Goal: Communication & Community: Answer question/provide support

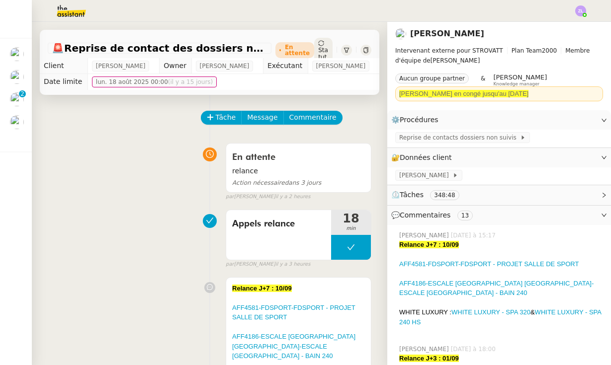
scroll to position [25, 0]
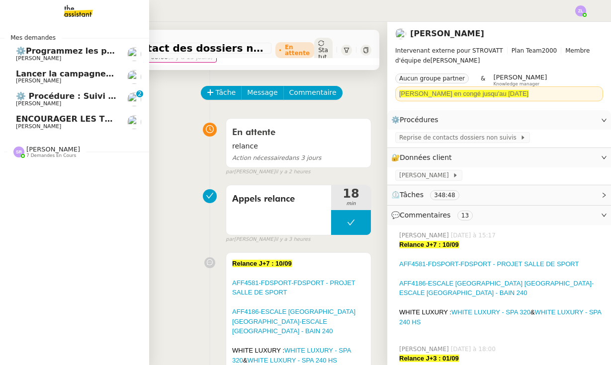
click at [55, 100] on span "[PERSON_NAME]" at bounding box center [38, 103] width 45 height 6
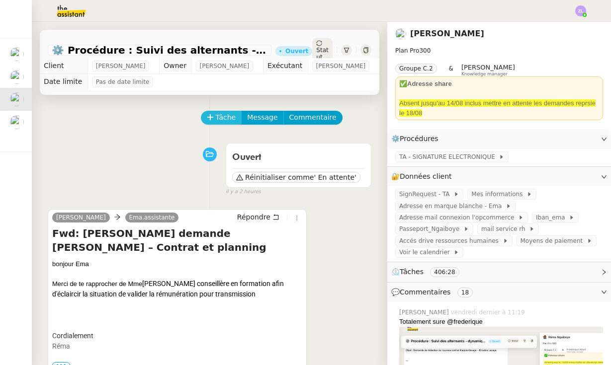
click at [218, 117] on span "Tâche" at bounding box center [226, 117] width 20 height 11
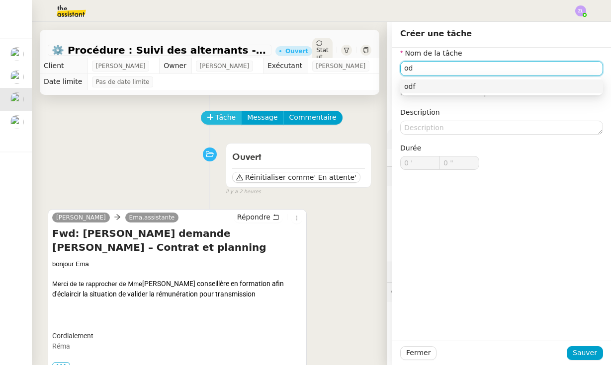
type input "o"
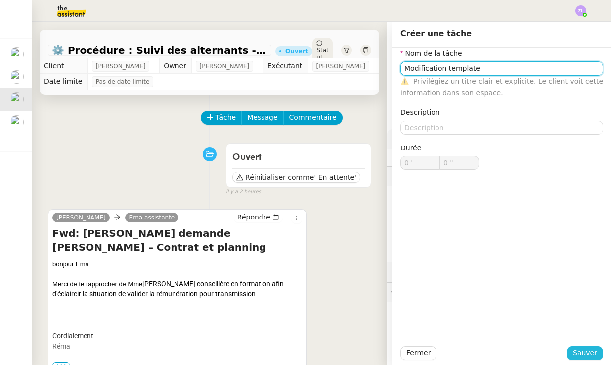
type input "Modification template"
click at [595, 356] on span "Sauver" at bounding box center [584, 352] width 24 height 11
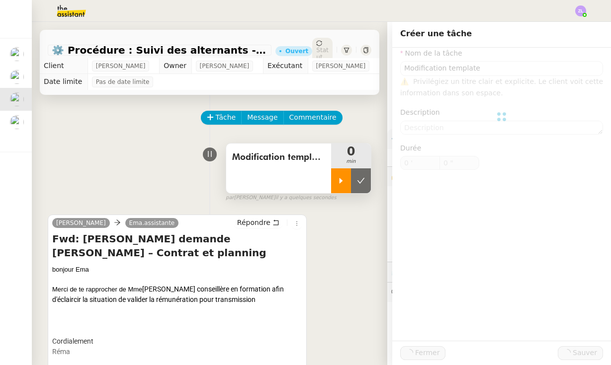
click at [336, 185] on div at bounding box center [341, 180] width 20 height 25
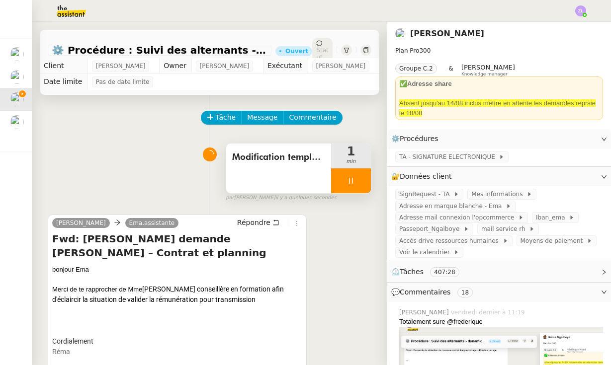
click at [347, 183] on icon at bounding box center [351, 181] width 8 height 8
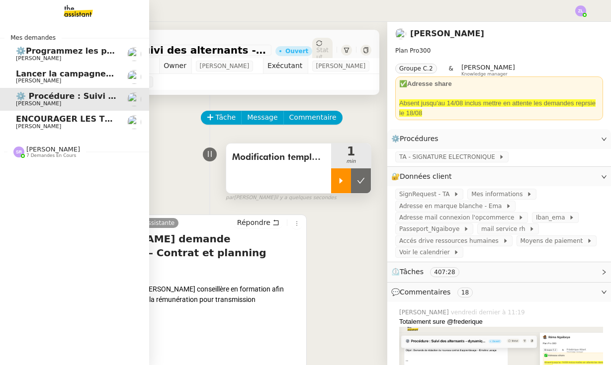
click at [24, 153] on div "[PERSON_NAME] 7 demandes en cours" at bounding box center [46, 152] width 67 height 13
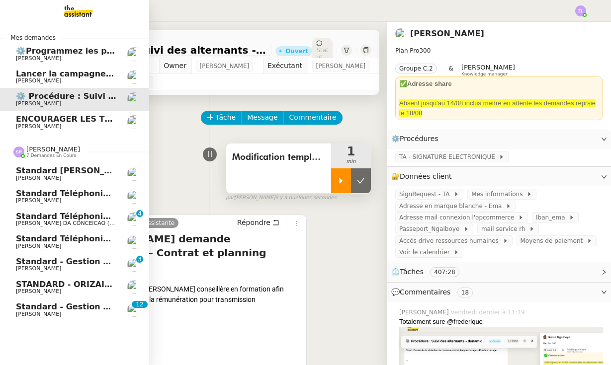
click at [85, 266] on span "[PERSON_NAME]" at bounding box center [66, 269] width 100 height 6
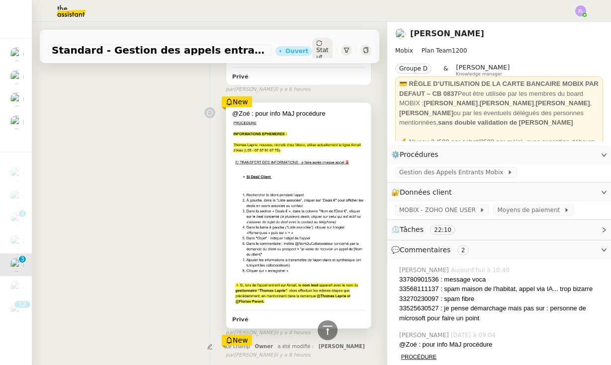
scroll to position [211, 0]
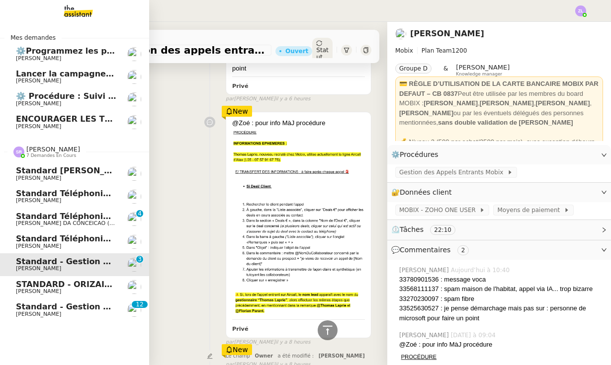
click at [35, 304] on span "Standard - Gestion des appels entrants - août 2025" at bounding box center [132, 306] width 233 height 9
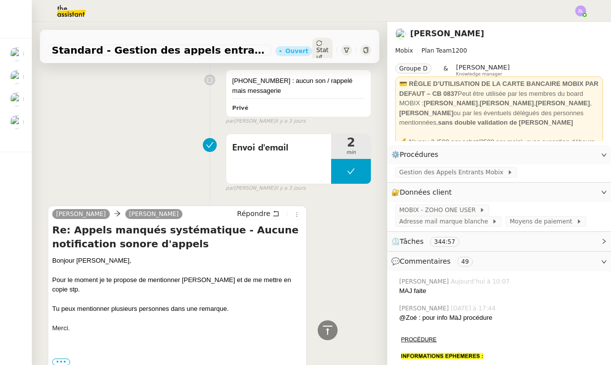
scroll to position [5517, 0]
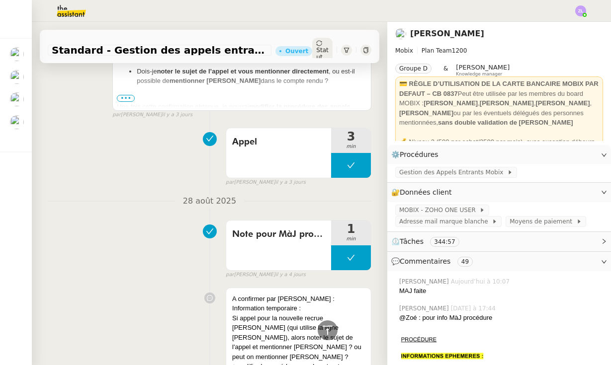
scroll to position [6484, 0]
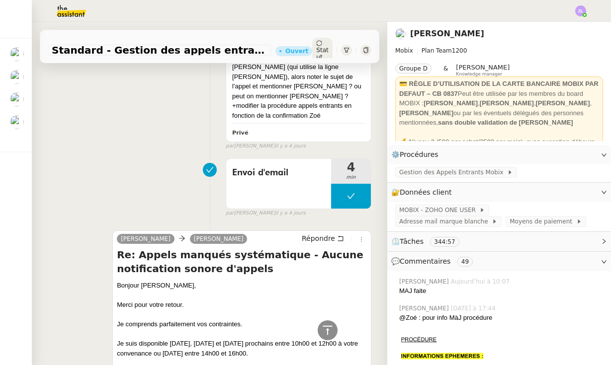
scroll to position [6587, 0]
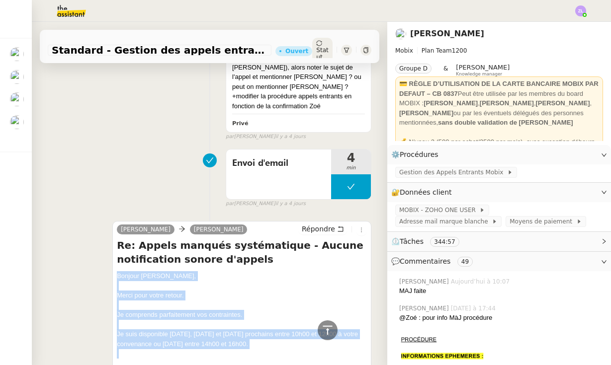
drag, startPoint x: 141, startPoint y: 240, endPoint x: 116, endPoint y: 100, distance: 141.3
copy div "Bonjour [PERSON_NAME], Merci pour votre retour. Je comprends parfaitement vos c…"
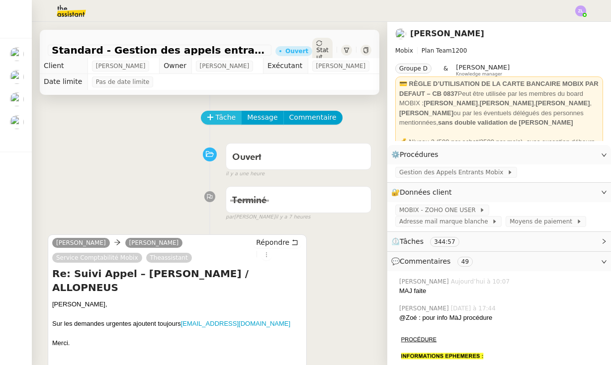
scroll to position [0, 0]
click at [210, 117] on icon at bounding box center [210, 116] width 0 height 5
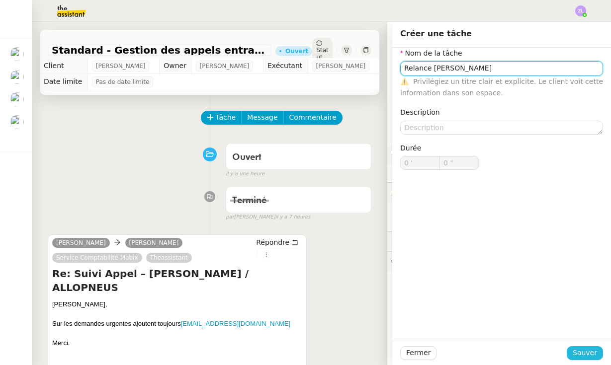
type input "Relance [PERSON_NAME]"
click at [579, 352] on span "Sauver" at bounding box center [584, 352] width 24 height 11
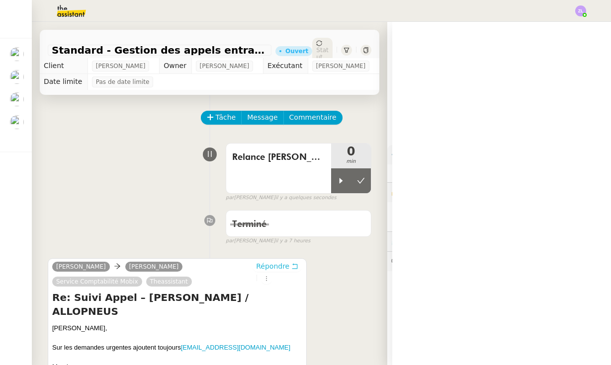
drag, startPoint x: 336, startPoint y: 180, endPoint x: 263, endPoint y: 271, distance: 116.3
click at [337, 180] on icon at bounding box center [341, 181] width 8 height 8
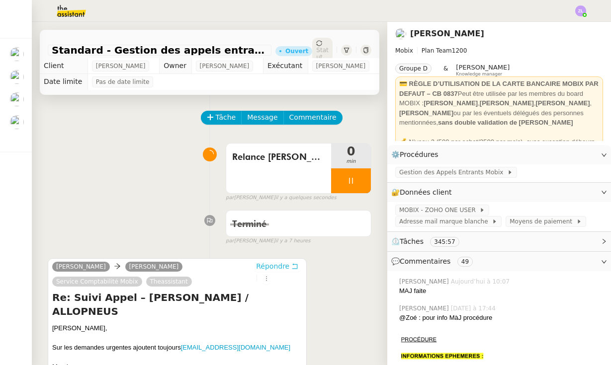
click at [263, 271] on span "Répondre" at bounding box center [272, 266] width 33 height 10
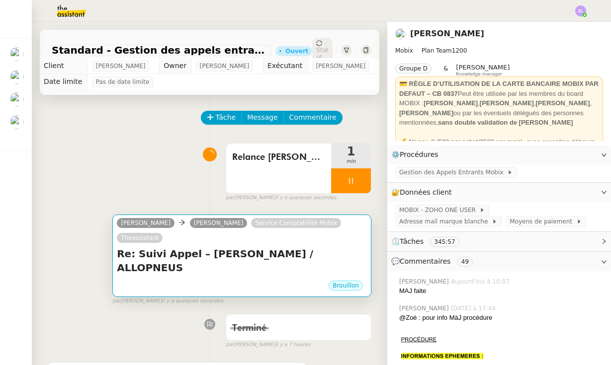
click at [187, 247] on h4 "Re: Suivi Appel – [PERSON_NAME] / ALLOPNEUS" at bounding box center [242, 261] width 250 height 28
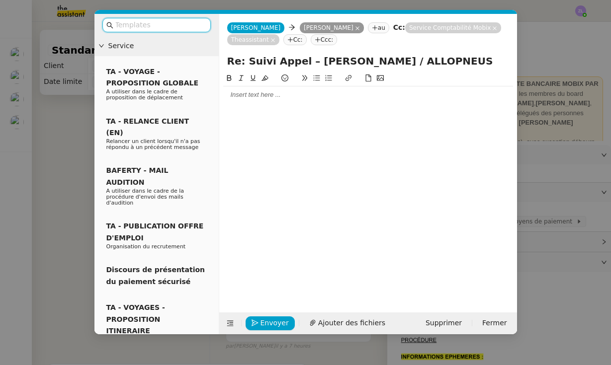
click at [247, 61] on input "Re: Suivi Appel – [PERSON_NAME] / ALLOPNEUS" at bounding box center [368, 61] width 282 height 15
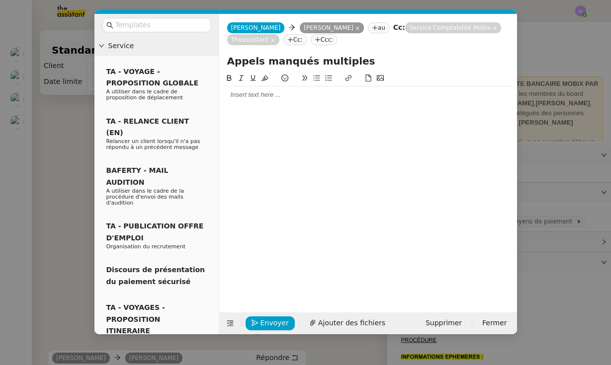
type input "Appels manqués multiples"
click at [246, 91] on div at bounding box center [368, 94] width 290 height 17
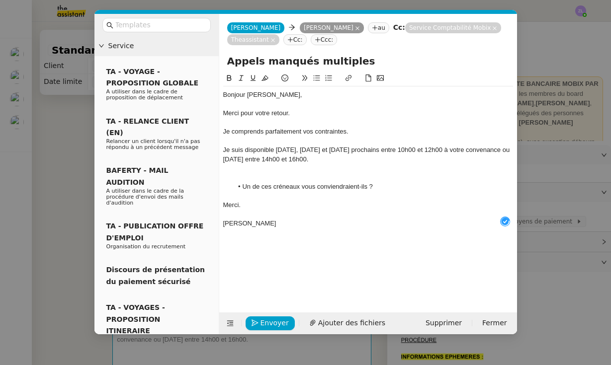
click at [258, 170] on div at bounding box center [368, 168] width 290 height 9
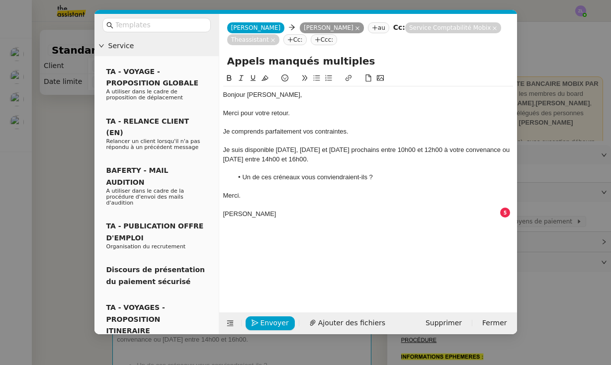
click at [286, 97] on div "Bonjour [PERSON_NAME]," at bounding box center [368, 94] width 290 height 9
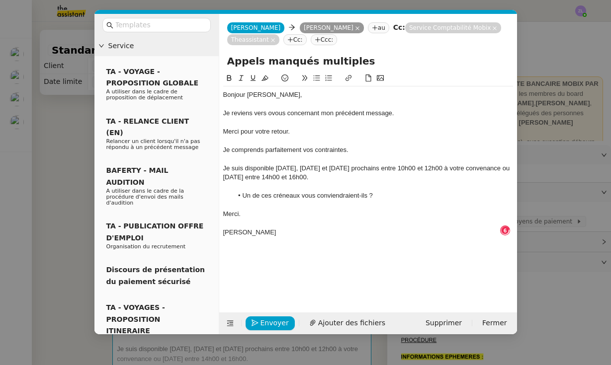
click at [273, 114] on div "Je reviens vers ovous concernant mon précédent message." at bounding box center [368, 113] width 290 height 9
click at [269, 322] on span "Envoyer" at bounding box center [274, 323] width 28 height 11
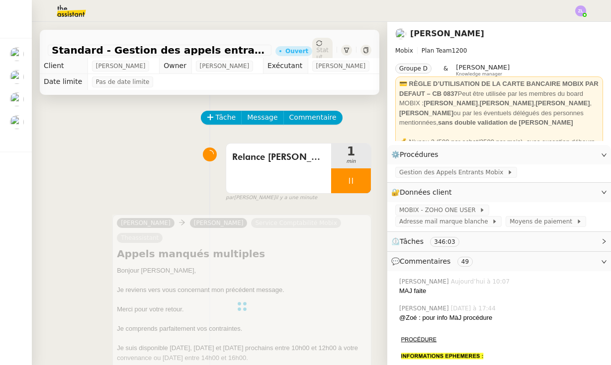
drag, startPoint x: 342, startPoint y: 175, endPoint x: 372, endPoint y: 174, distance: 29.8
click at [342, 175] on div at bounding box center [351, 180] width 40 height 25
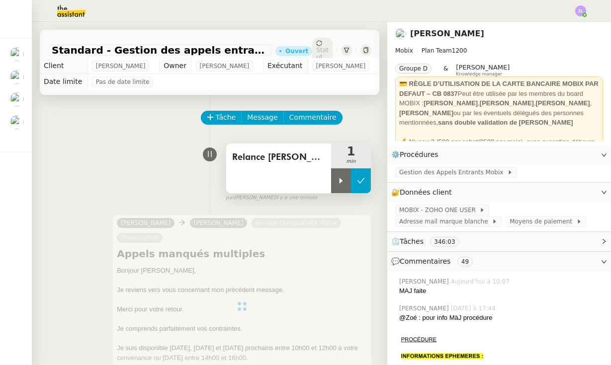
click at [361, 181] on icon at bounding box center [360, 180] width 7 height 5
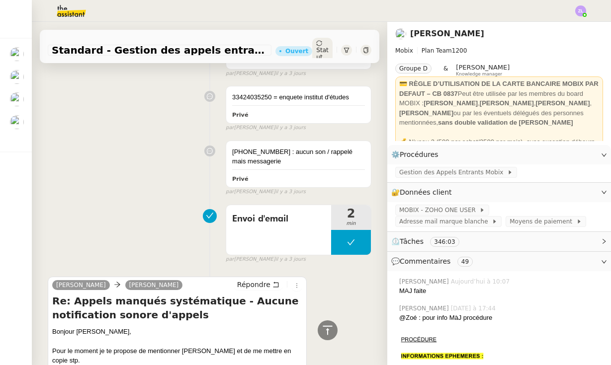
scroll to position [5722, 0]
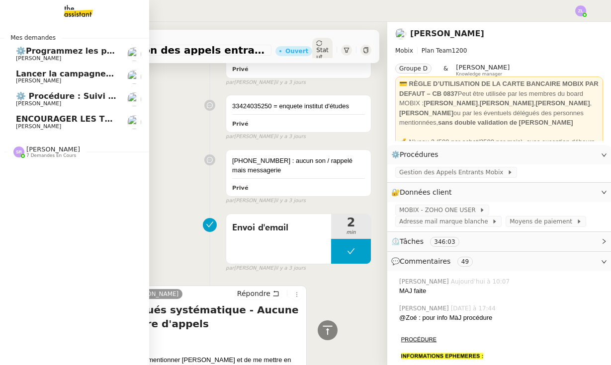
click at [73, 96] on span "⚙️ Procédure : Suivi des alternants - dynamique" at bounding box center [124, 95] width 216 height 9
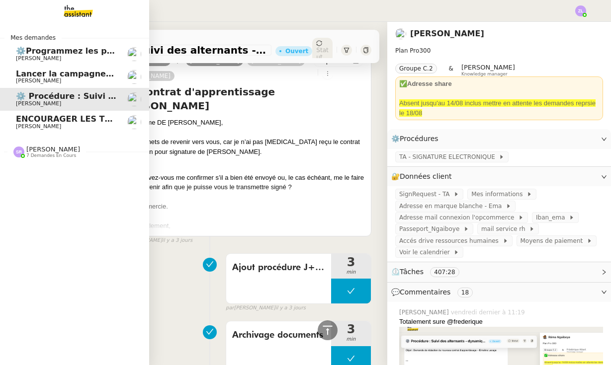
click at [24, 153] on div "[PERSON_NAME] 7 demandes en cours" at bounding box center [46, 152] width 67 height 13
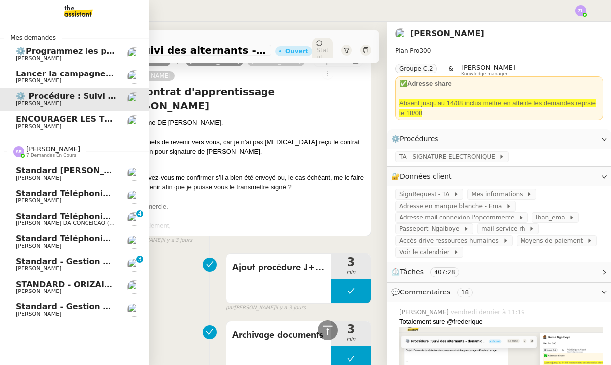
click at [58, 269] on link "Standard - Gestion des appels entrants - [DATE] [PERSON_NAME] 0 1 2 3 4 5 6 7 8…" at bounding box center [74, 264] width 149 height 23
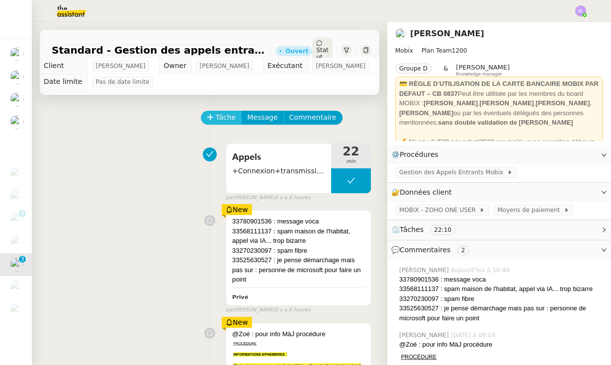
click at [224, 120] on span "Tâche" at bounding box center [226, 117] width 20 height 11
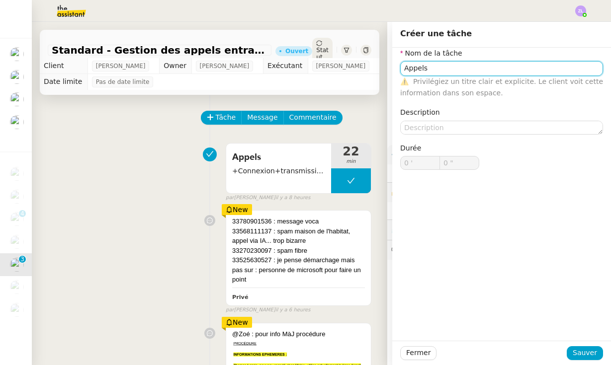
type input "Appels"
click at [585, 360] on div "Fermer Sauver" at bounding box center [501, 353] width 219 height 24
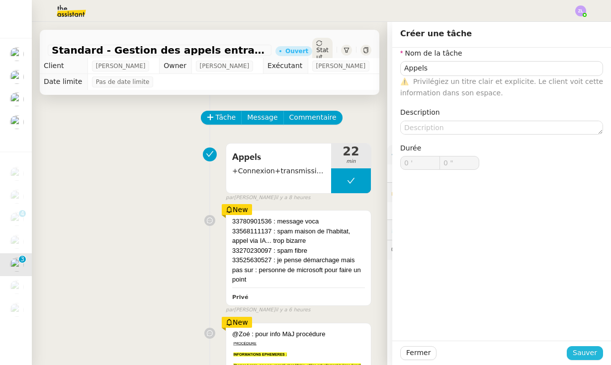
click at [582, 354] on span "Sauver" at bounding box center [584, 352] width 24 height 11
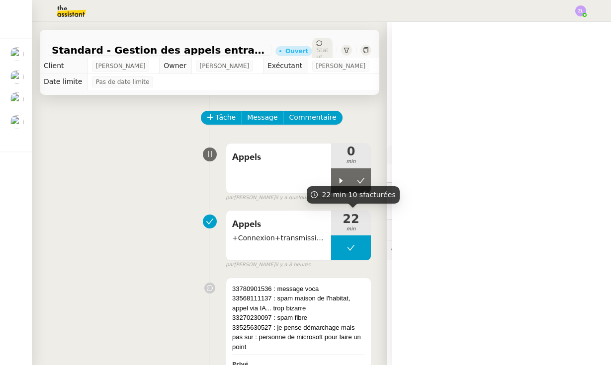
click at [344, 186] on div "22 min 10 s facturées" at bounding box center [353, 194] width 93 height 17
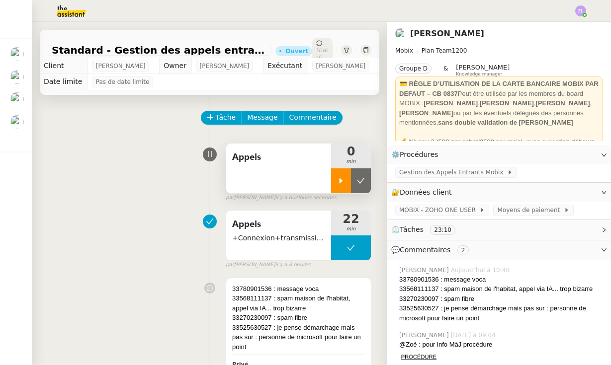
click at [331, 177] on div at bounding box center [341, 180] width 20 height 25
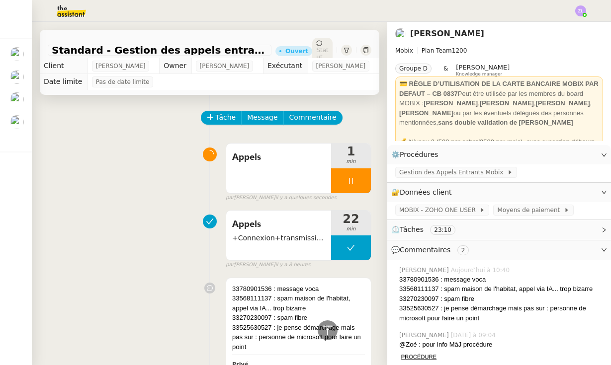
scroll to position [292, 0]
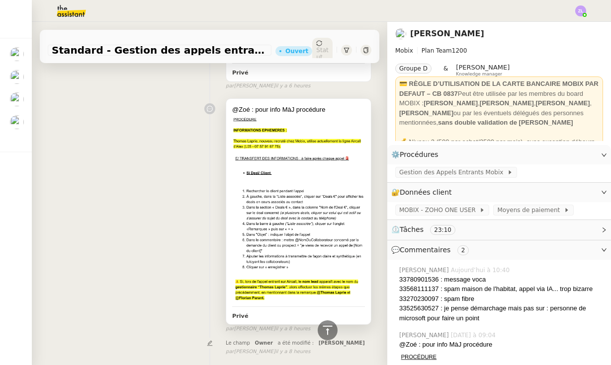
click at [257, 216] on img at bounding box center [298, 228] width 133 height 151
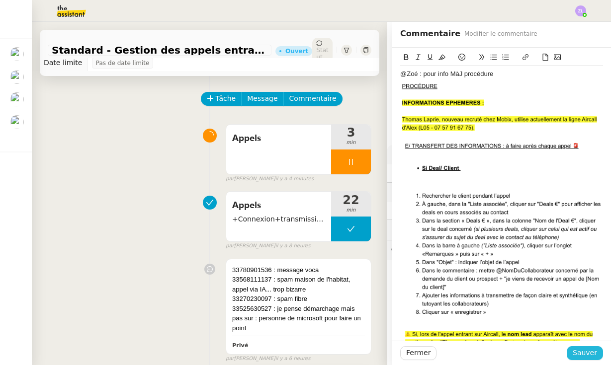
click at [590, 358] on span "Sauver" at bounding box center [584, 352] width 24 height 11
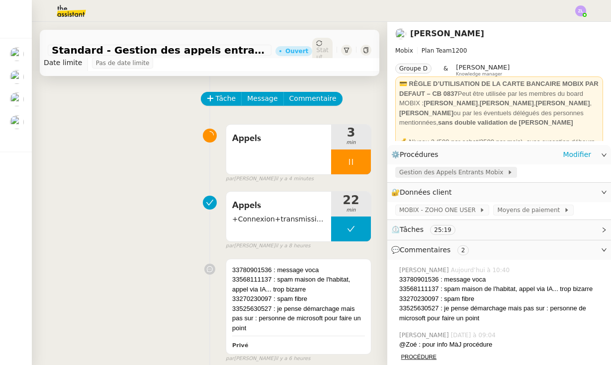
click at [473, 169] on span "Gestion des Appels Entrants Mobix" at bounding box center [453, 172] width 108 height 10
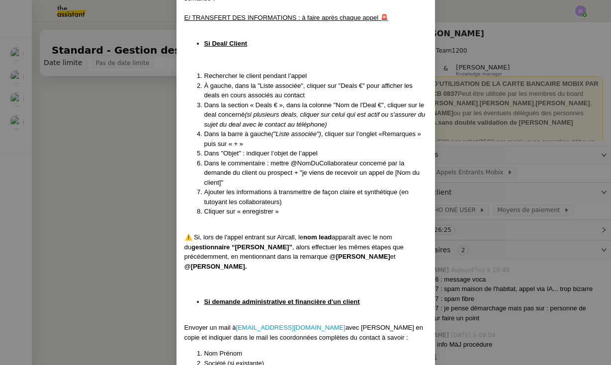
scroll to position [1762, 0]
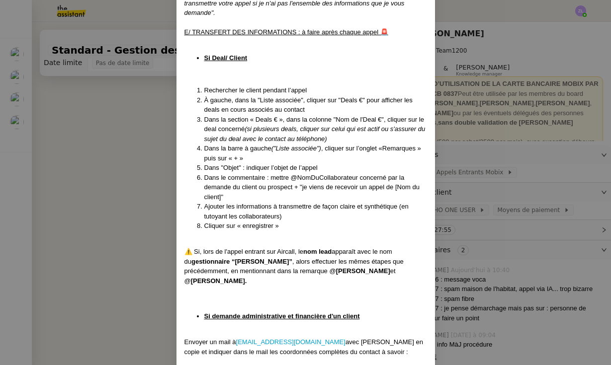
click at [95, 142] on nz-modal-container "Mise à jour le [DATE] Contexte : Cette procédure définit les étapes à suivre lo…" at bounding box center [305, 182] width 611 height 365
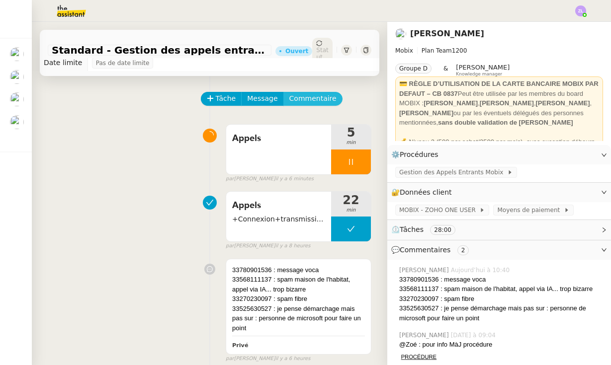
click at [307, 99] on span "Commentaire" at bounding box center [312, 98] width 47 height 11
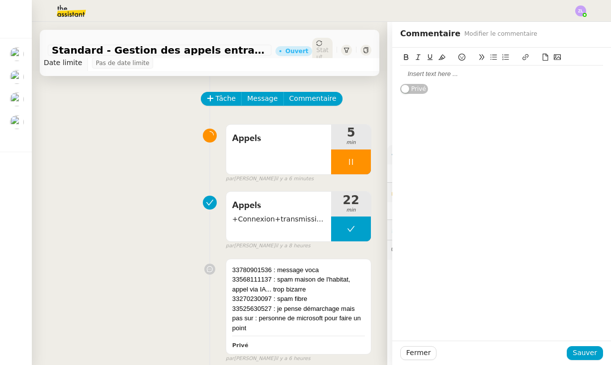
click at [407, 75] on div at bounding box center [501, 74] width 203 height 9
click at [533, 75] on div "33270234911 : assurance santé (spam raccrcohé)" at bounding box center [501, 74] width 203 height 9
click at [581, 353] on span "Sauver" at bounding box center [584, 352] width 24 height 11
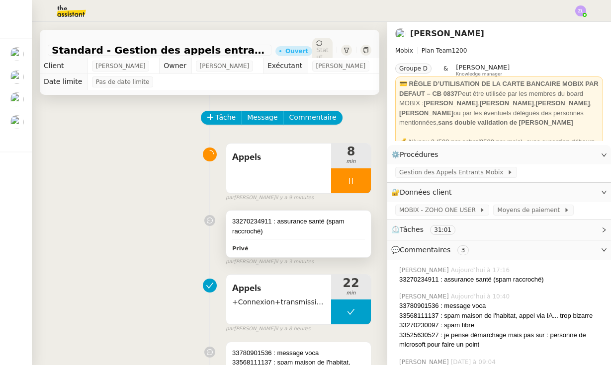
click at [295, 230] on div "33270234911 : assurance santé (spam raccroché)" at bounding box center [298, 226] width 133 height 19
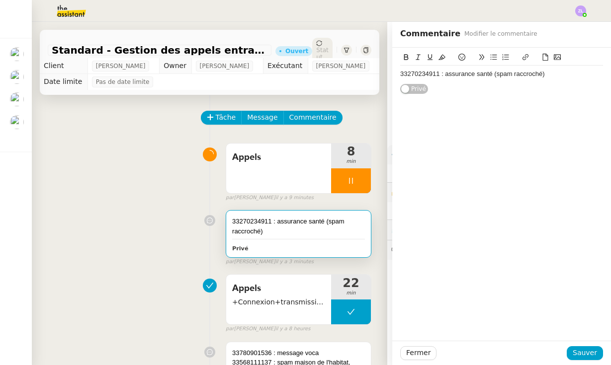
click at [553, 75] on div "33270234911 : assurance santé (spam raccroché)" at bounding box center [501, 74] width 203 height 9
click at [462, 92] on div "[PHONE_NUMBER] : head call industry / pas de personne disponible / messsg" at bounding box center [501, 97] width 203 height 18
click at [471, 90] on div "[PHONE_NUMBER] : epco call industry / pas de personne disponible / messsg" at bounding box center [501, 97] width 203 height 18
click at [601, 91] on div "33219130350 : epco industry / pas de personne disponible / messsg" at bounding box center [501, 92] width 203 height 9
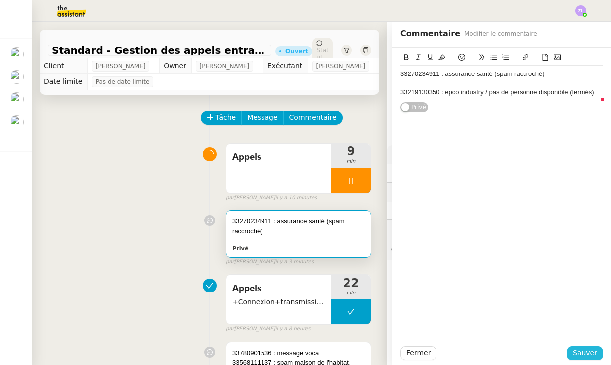
click at [580, 349] on span "Sauver" at bounding box center [584, 352] width 24 height 11
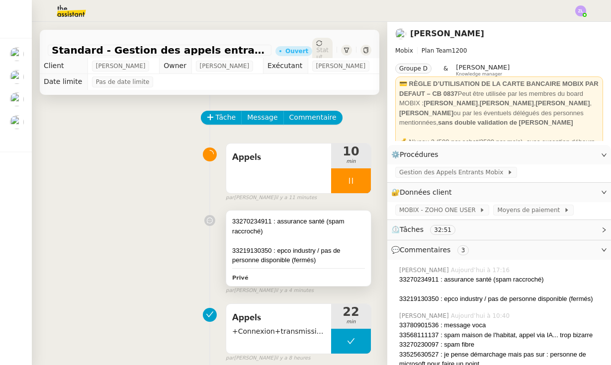
click at [307, 223] on div "33270234911 : assurance santé (spam raccroché)" at bounding box center [298, 226] width 133 height 19
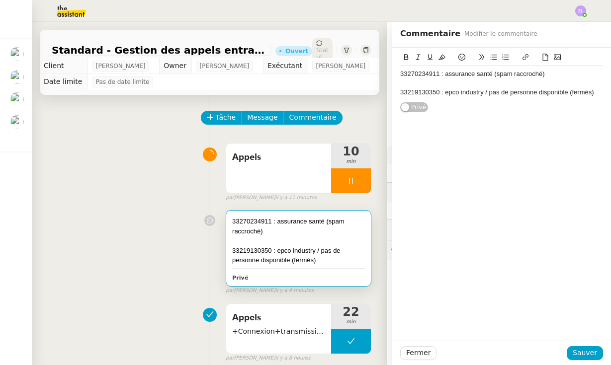
click at [593, 89] on div "33219130350 : epco industry / pas de personne disponible (fermés)" at bounding box center [501, 92] width 203 height 9
click at [581, 354] on span "Sauver" at bounding box center [584, 352] width 24 height 11
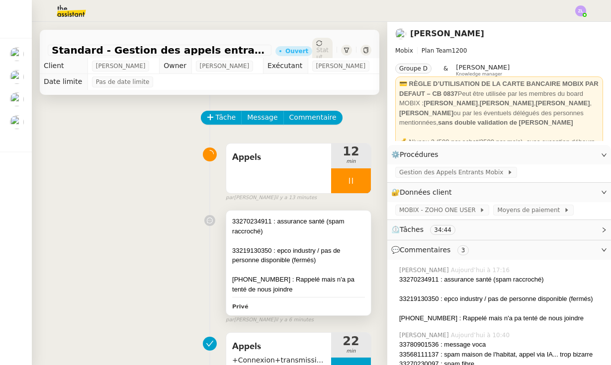
click at [299, 230] on div "33270234911 : assurance santé (spam raccroché)" at bounding box center [298, 226] width 133 height 19
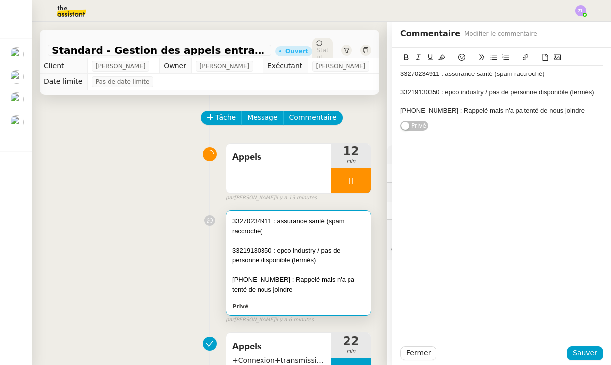
click at [575, 111] on div "[PHONE_NUMBER] : Rappelé mais n'a pa tenté de nous joindre" at bounding box center [501, 110] width 203 height 9
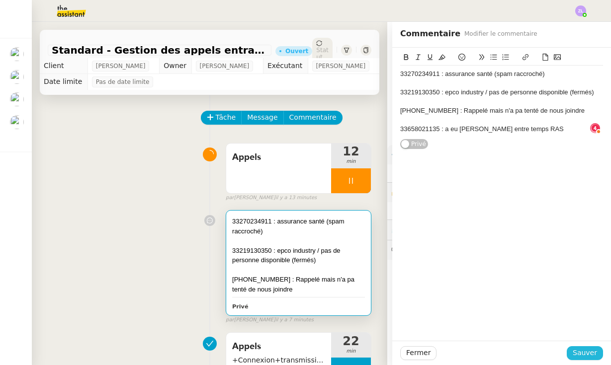
click at [581, 351] on span "Sauver" at bounding box center [584, 352] width 24 height 11
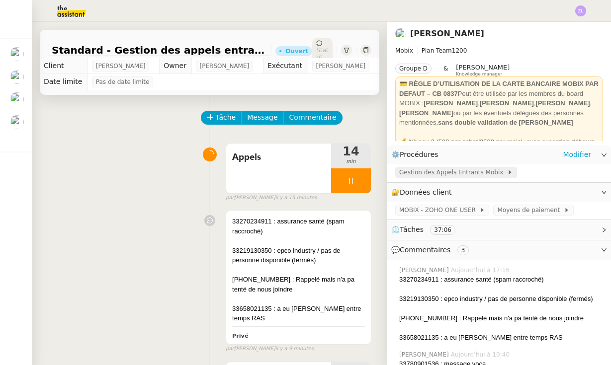
click at [428, 173] on span "Gestion des Appels Entrants Mobix" at bounding box center [453, 172] width 108 height 10
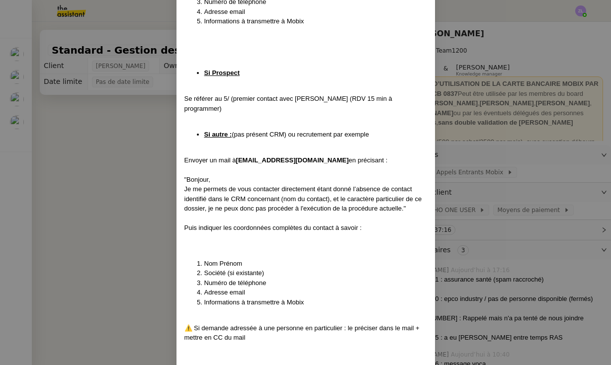
scroll to position [2242, 0]
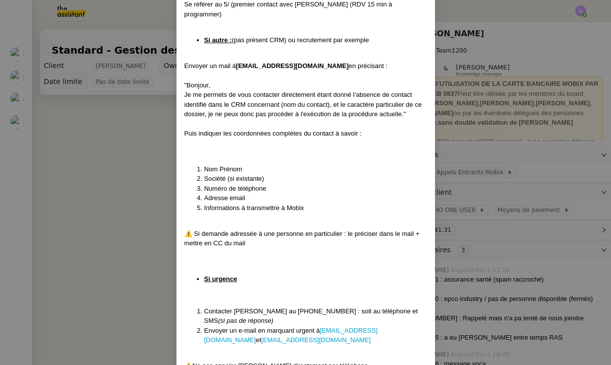
click at [47, 211] on nz-modal-container "Mise à jour le [DATE] Contexte : Cette procédure définit les étapes à suivre lo…" at bounding box center [305, 182] width 611 height 365
click at [132, 187] on nz-modal-container "Mise à jour le [DATE] Contexte : Cette procédure définit les étapes à suivre lo…" at bounding box center [305, 182] width 611 height 365
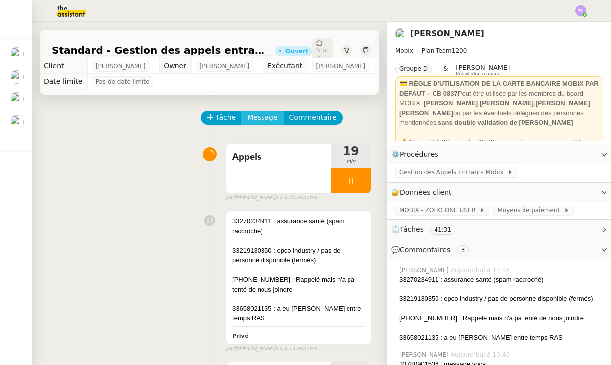
click at [257, 112] on button "Message" at bounding box center [262, 118] width 42 height 14
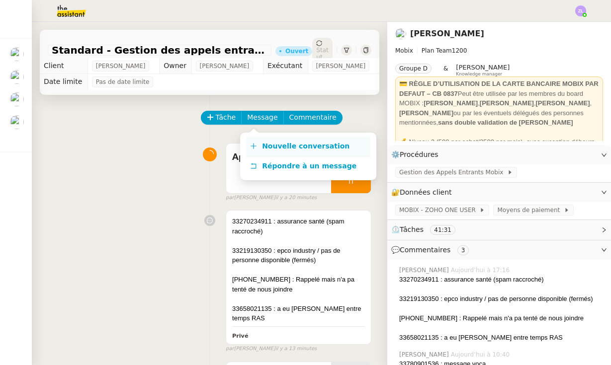
click at [275, 147] on span "Nouvelle conversation" at bounding box center [305, 146] width 87 height 8
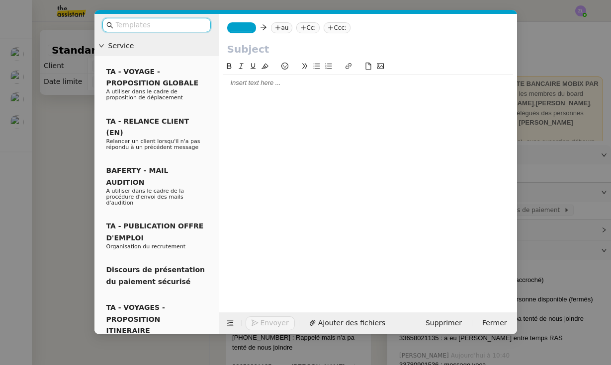
click at [243, 29] on span "_______" at bounding box center [241, 27] width 21 height 7
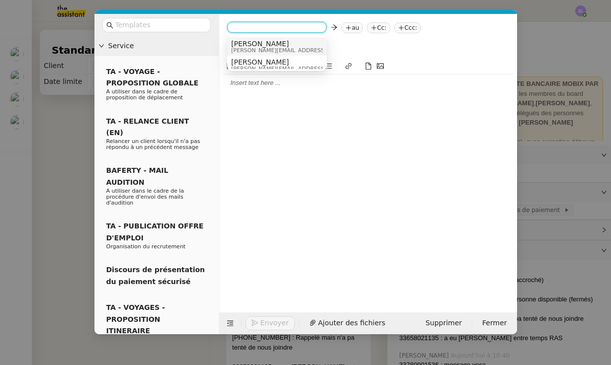
click at [256, 44] on span "[PERSON_NAME]" at bounding box center [301, 44] width 141 height 8
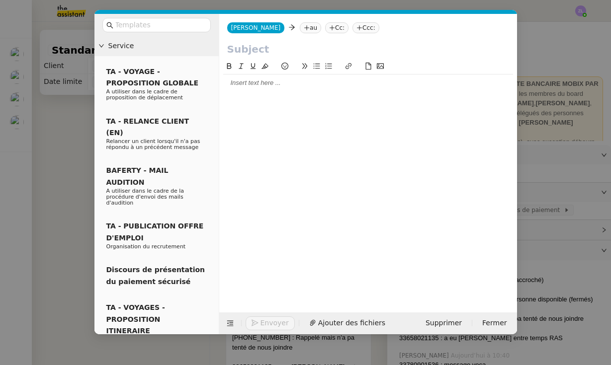
click at [300, 28] on nz-tag "au" at bounding box center [310, 27] width 21 height 11
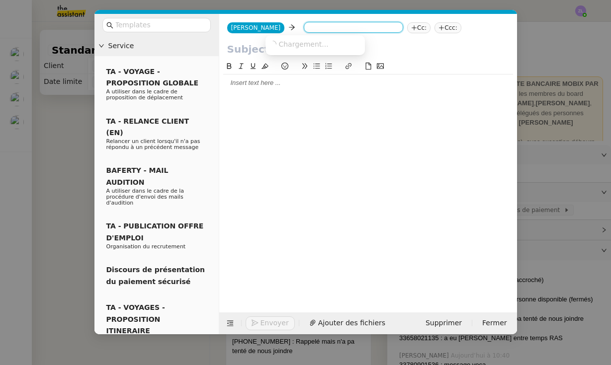
paste input "[EMAIL_ADDRESS][DOMAIN_NAME]"
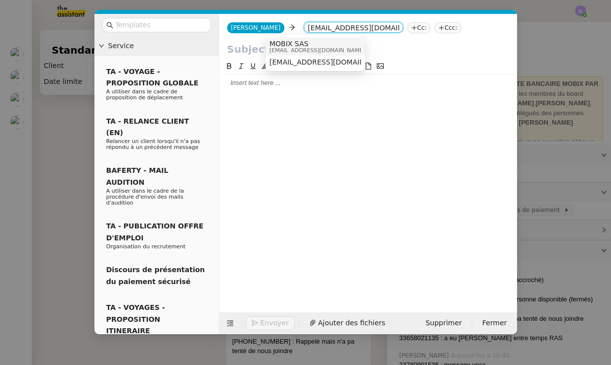
type input "[EMAIL_ADDRESS][DOMAIN_NAME]"
click at [288, 45] on span "MOBIX SAS" at bounding box center [316, 44] width 95 height 8
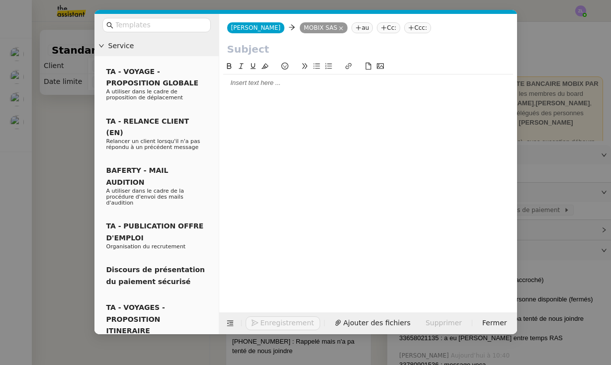
click at [351, 28] on nz-tag "au" at bounding box center [361, 27] width 21 height 11
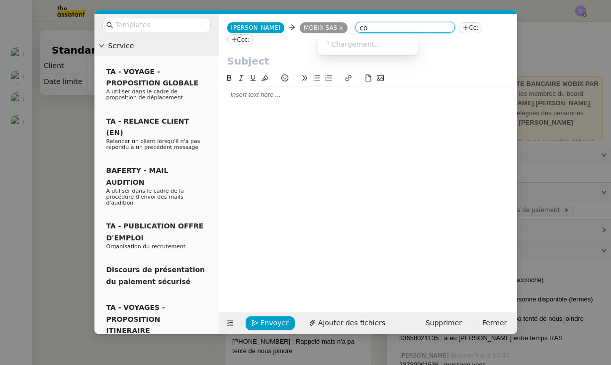
type input "c"
type input "m"
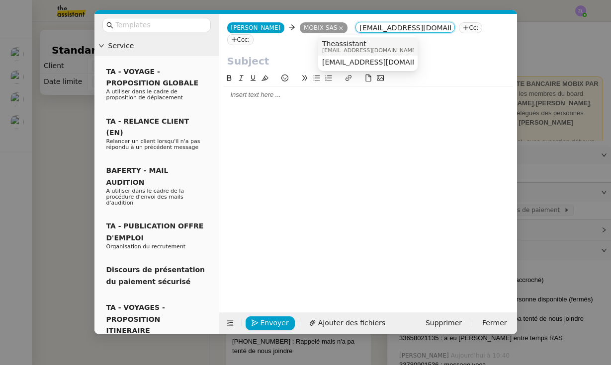
type input "[EMAIL_ADDRESS][DOMAIN_NAME]"
click at [370, 48] on span "[EMAIL_ADDRESS][DOMAIN_NAME]" at bounding box center [369, 50] width 95 height 5
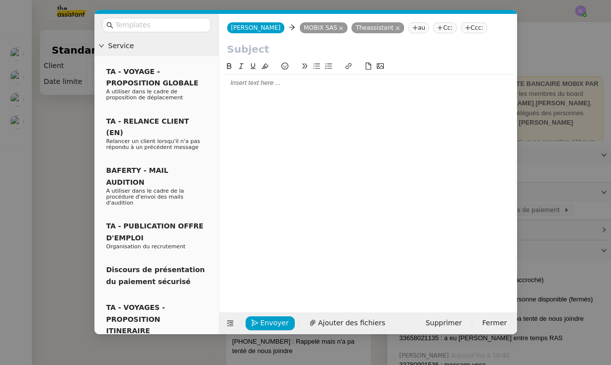
click at [240, 47] on input "text" at bounding box center [368, 49] width 282 height 15
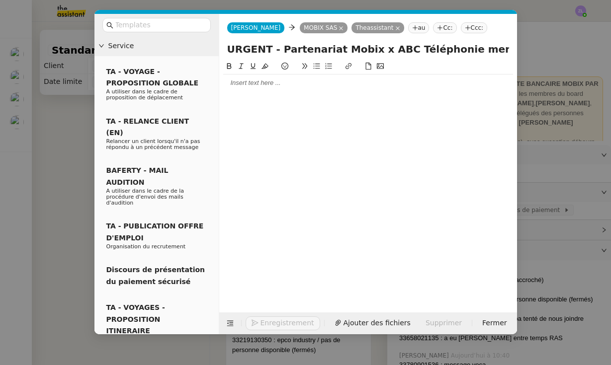
type input "URGENT - Partenariat Mobix x ABC Téléphonie menacé"
click at [241, 86] on div at bounding box center [368, 83] width 290 height 9
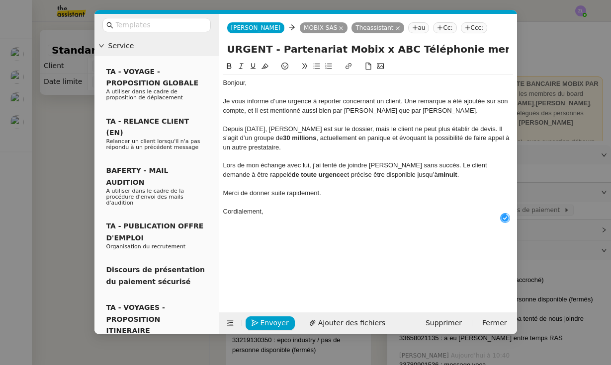
scroll to position [10, 0]
drag, startPoint x: 401, startPoint y: 101, endPoint x: 376, endPoint y: 101, distance: 24.3
click at [376, 101] on div "Je vous informe d’une urgence à reporter concernant un client. Une remarque a é…" at bounding box center [368, 106] width 290 height 18
click at [349, 69] on icon at bounding box center [348, 66] width 7 height 7
type input "un client"
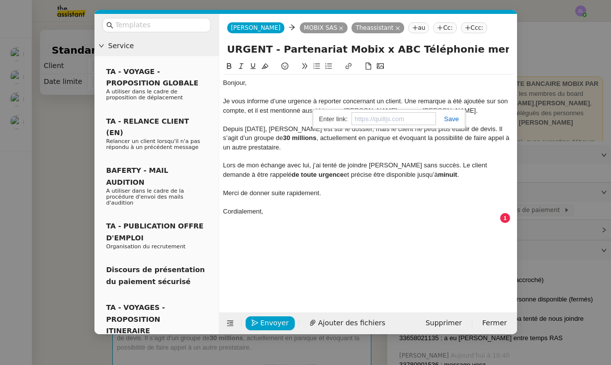
paste input "[URL][DOMAIN_NAME]"
type input "[URL][DOMAIN_NAME]"
click at [403, 102] on div "Je vous informe d’une urgence à reporter concernant un client . Une remarque a …" at bounding box center [368, 106] width 290 height 18
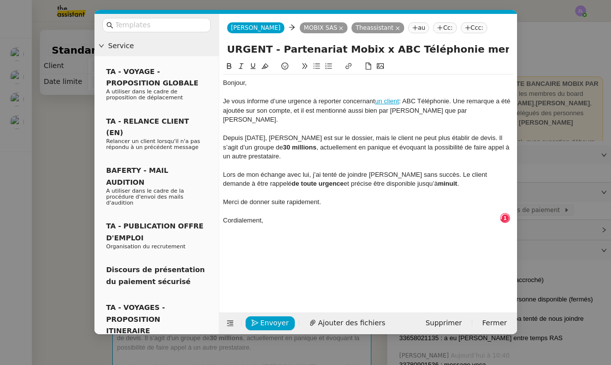
click at [488, 125] on div at bounding box center [368, 129] width 290 height 9
drag, startPoint x: 327, startPoint y: 111, endPoint x: 311, endPoint y: 111, distance: 16.4
click at [311, 111] on div "Je vous informe d’une urgence à reporter concernant un client : ABC Téléphonie.…" at bounding box center [368, 110] width 290 height 27
click at [437, 110] on div "Je vous informe d’une urgence à reporter concernant un client : ABC Téléphonie.…" at bounding box center [368, 110] width 290 height 27
click at [439, 110] on div "Je vous informe d’une urgence à reporter concernant un client : ABC Téléphonie.…" at bounding box center [368, 110] width 290 height 27
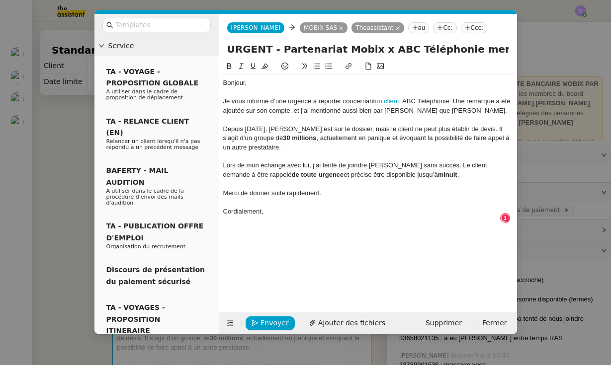
click at [453, 112] on div "Je vous informe d’une urgence à reporter concernant un client : ABC Téléphonie.…" at bounding box center [368, 106] width 290 height 18
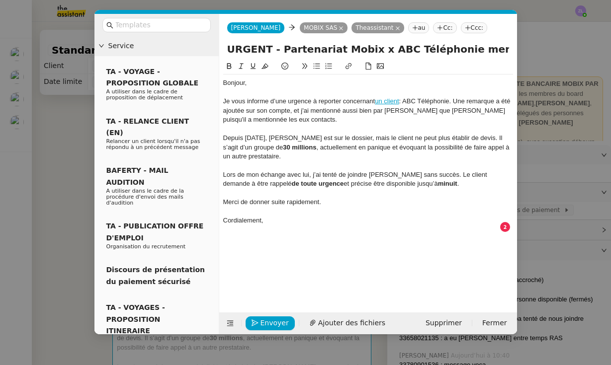
click at [255, 119] on div "Je vous informe d’une urgence à reporter concernant un client : ABC Téléphonie.…" at bounding box center [368, 110] width 290 height 27
click at [265, 120] on div "Je vous informe d’une urgence à reporter concernant un client : ABC Téléphonie.…" at bounding box center [368, 110] width 290 height 27
drag, startPoint x: 266, startPoint y: 215, endPoint x: 241, endPoint y: 197, distance: 31.3
click at [241, 197] on div "Bonjour, Je vous informe d’une urgence à reporter concernant un client : ABC Té…" at bounding box center [368, 157] width 290 height 164
click at [242, 180] on div "Lors de mon échange avec lui, j’ai tenté de joindre [PERSON_NAME] sans succès. …" at bounding box center [368, 179] width 290 height 18
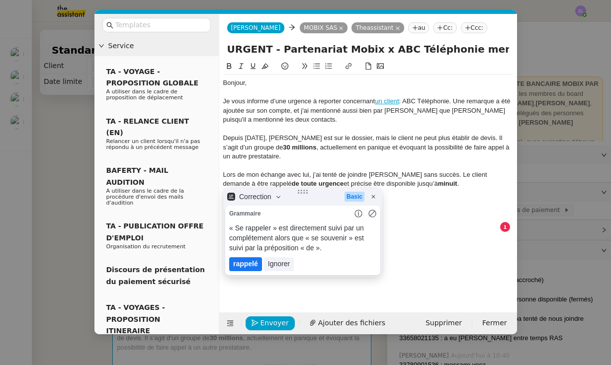
click at [242, 263] on lt-em "rappelé" at bounding box center [245, 264] width 25 height 8
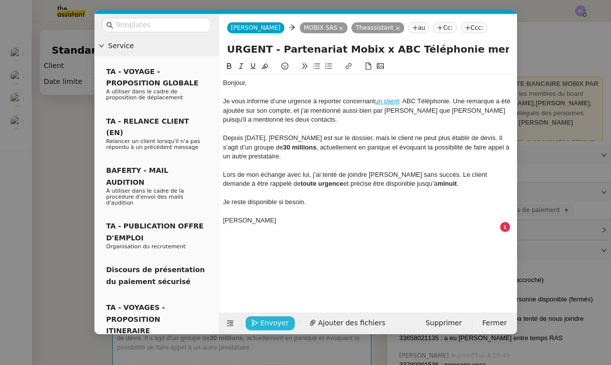
click at [263, 323] on span "Envoyer" at bounding box center [274, 323] width 28 height 11
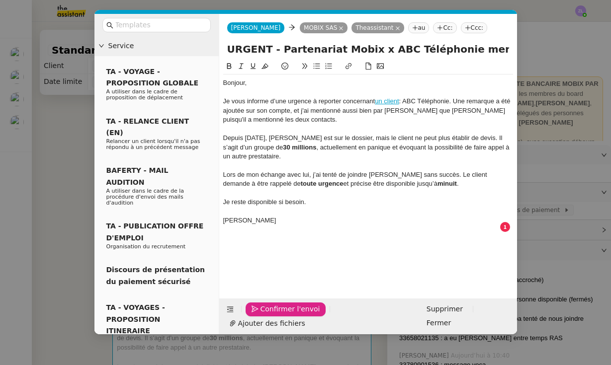
click at [263, 315] on span "Confirmer l'envoi" at bounding box center [290, 309] width 60 height 11
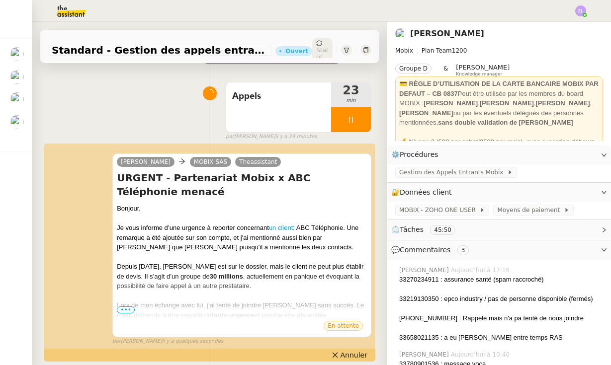
scroll to position [57, 0]
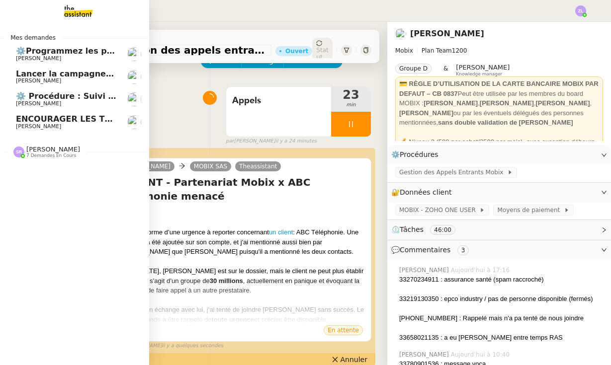
click at [54, 56] on span "[PERSON_NAME]" at bounding box center [66, 59] width 100 height 6
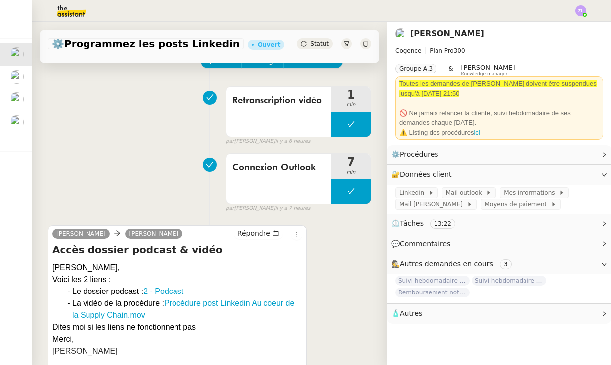
click at [316, 46] on span "Statut" at bounding box center [319, 43] width 18 height 7
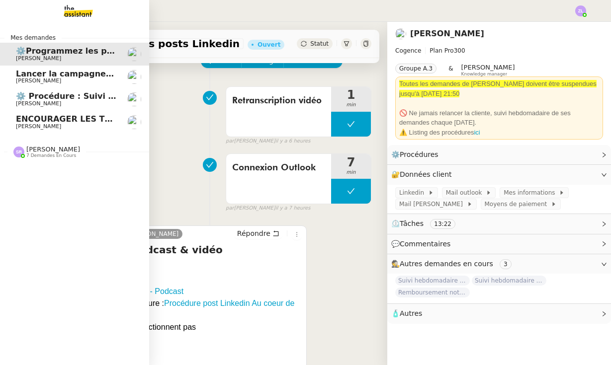
click at [77, 153] on div "[PERSON_NAME] 7 demandes en cours" at bounding box center [53, 152] width 54 height 13
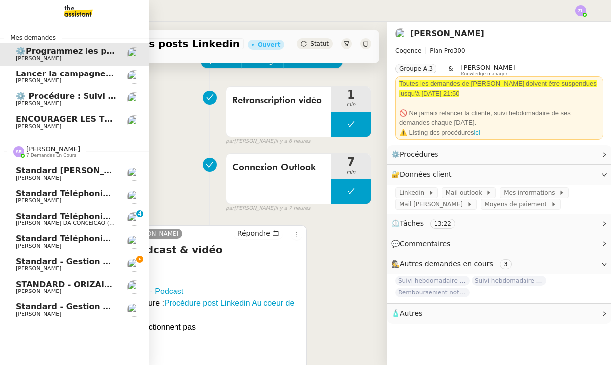
click at [95, 249] on link "Standard téléphonique - [DATE] [PERSON_NAME]" at bounding box center [74, 242] width 149 height 23
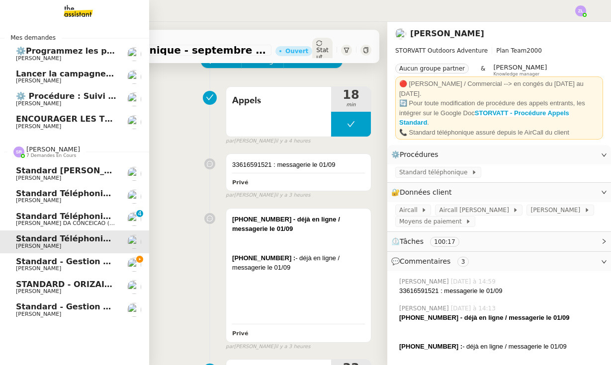
click at [99, 259] on span "Standard - Gestion des appels entrants - septembre 2025" at bounding box center [146, 261] width 261 height 9
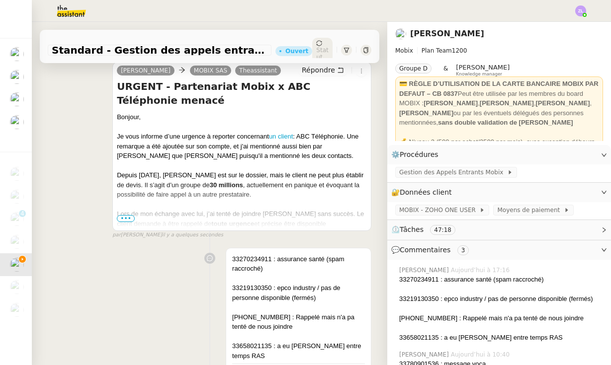
scroll to position [170, 0]
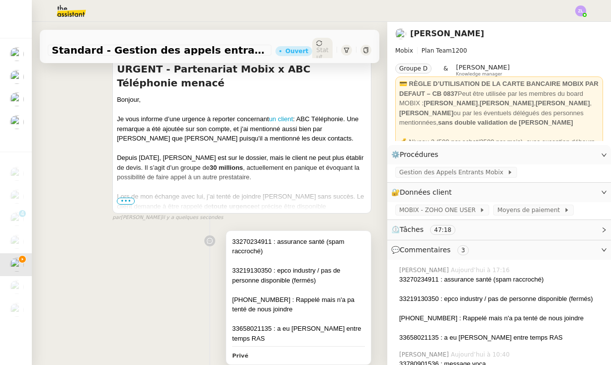
click at [329, 283] on div "33219130350 : epco industry / pas de personne disponible (fermés)" at bounding box center [298, 275] width 133 height 19
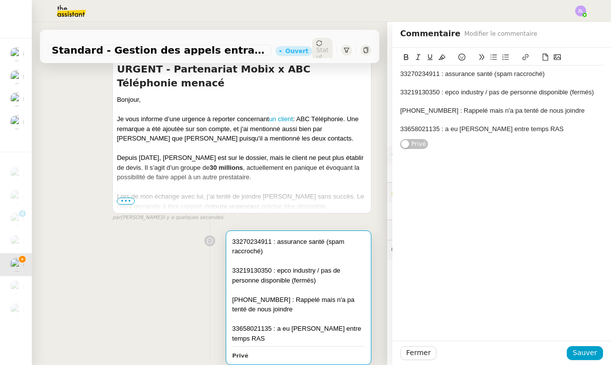
click at [543, 128] on div "33658021135 : a eu [PERSON_NAME] entre temps RAS" at bounding box center [501, 129] width 203 height 9
click at [465, 147] on div "[PERSON_NAME]" at bounding box center [501, 147] width 203 height 9
drag, startPoint x: 400, startPoint y: 143, endPoint x: 595, endPoint y: 145, distance: 195.3
click at [588, 145] on strong "[PERSON_NAME] : appelé pour même raison ABC téléphonie" at bounding box center [494, 147] width 188 height 7
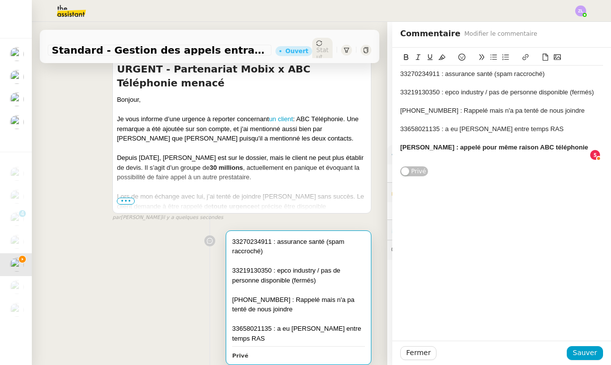
click at [405, 59] on icon at bounding box center [406, 57] width 7 height 7
click at [588, 355] on span "Sauver" at bounding box center [584, 352] width 24 height 11
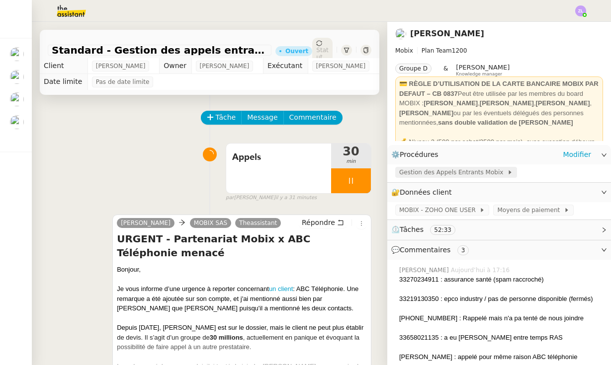
click at [446, 170] on span "Gestion des Appels Entrants Mobix" at bounding box center [453, 172] width 108 height 10
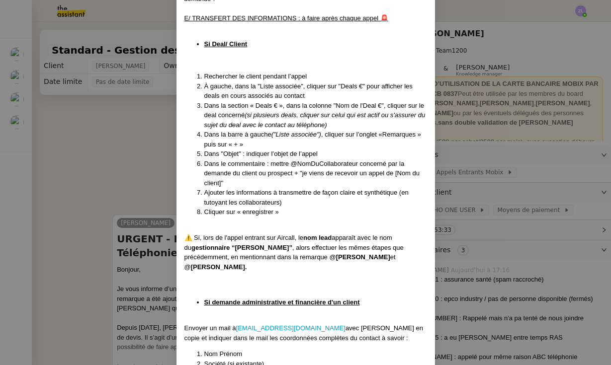
scroll to position [1770, 0]
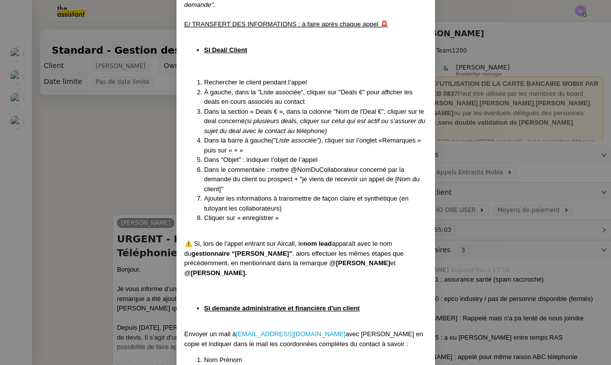
click at [113, 147] on nz-modal-container "Mise à jour le [DATE] Contexte : Cette procédure définit les étapes à suivre lo…" at bounding box center [305, 182] width 611 height 365
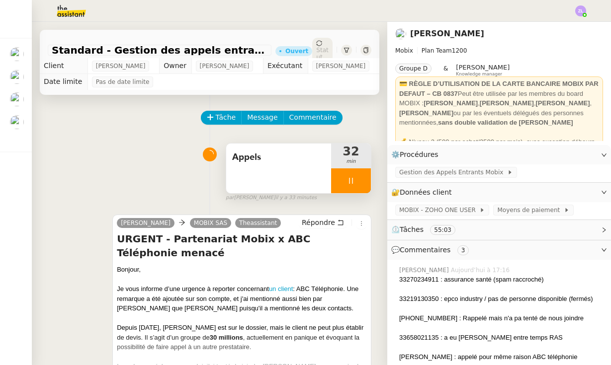
click at [344, 177] on div at bounding box center [351, 180] width 40 height 25
click at [363, 179] on icon at bounding box center [360, 180] width 7 height 5
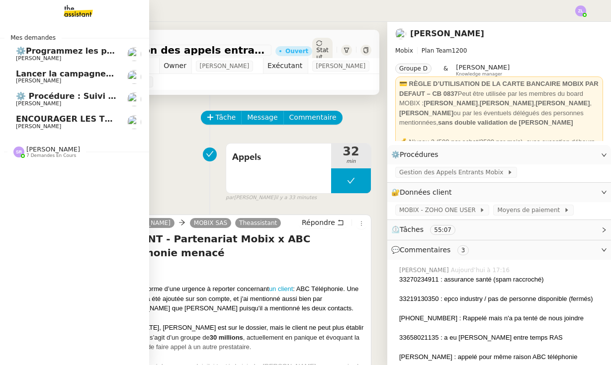
scroll to position [0, 0]
click at [52, 53] on span "⚙️Programmez les posts Linkedin" at bounding box center [91, 50] width 150 height 9
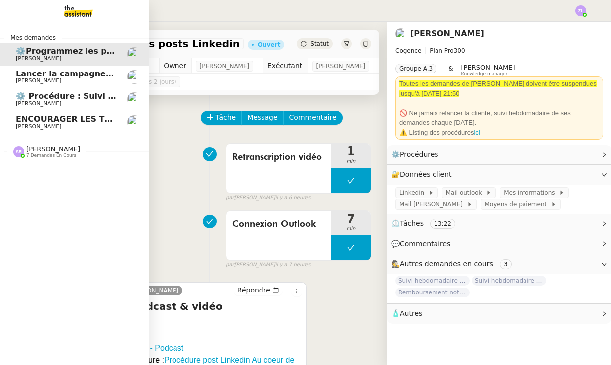
click at [30, 80] on span "[PERSON_NAME]" at bounding box center [38, 81] width 45 height 6
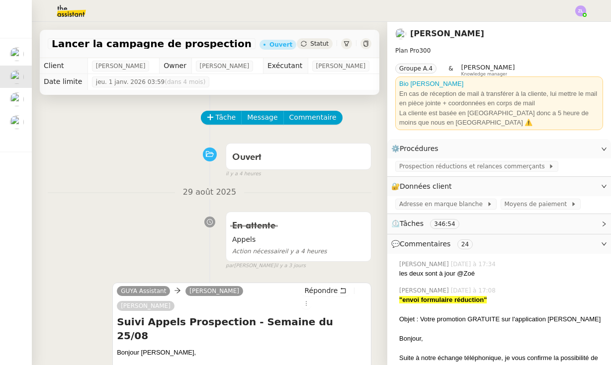
click at [317, 44] on span "Statut" at bounding box center [319, 43] width 18 height 7
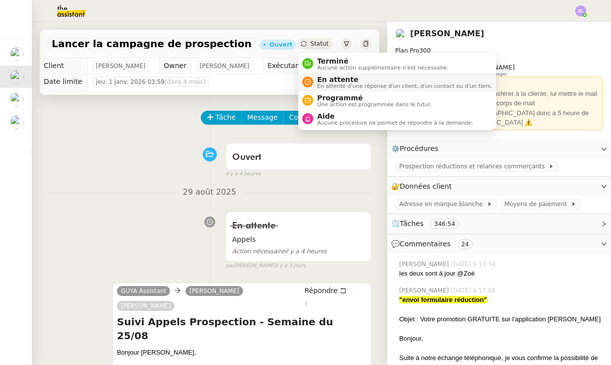
click at [340, 81] on span "En attente" at bounding box center [404, 80] width 175 height 8
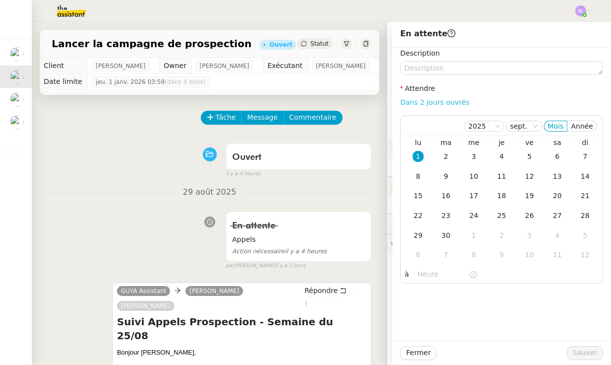
click at [440, 103] on link "Dans 2 jours ouvrés" at bounding box center [434, 102] width 69 height 8
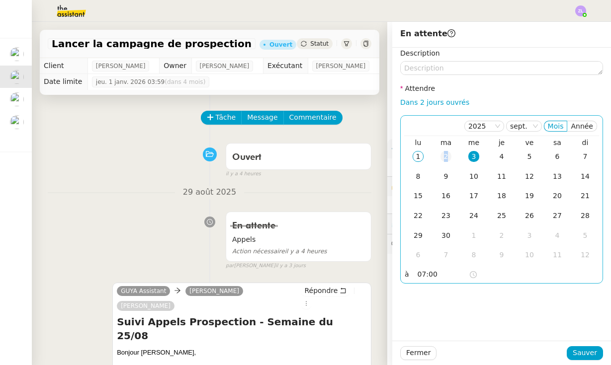
click at [440, 161] on div "2" at bounding box center [445, 156] width 11 height 11
click at [417, 277] on input "07:00" at bounding box center [442, 274] width 51 height 11
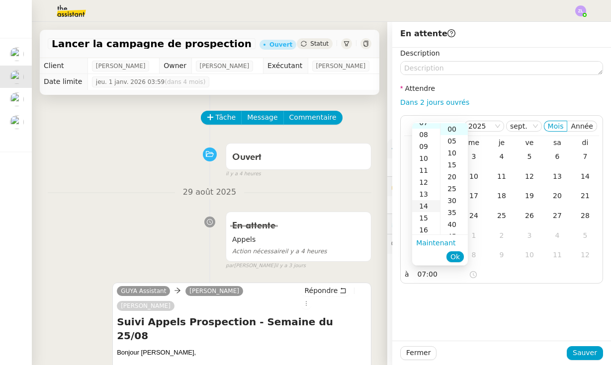
click at [424, 206] on div "14" at bounding box center [426, 206] width 28 height 12
click at [458, 256] on span "Ok" at bounding box center [454, 257] width 9 height 10
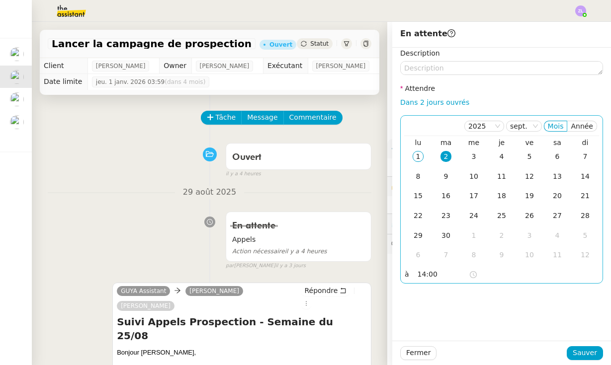
click at [421, 275] on input "14:00" at bounding box center [442, 274] width 51 height 11
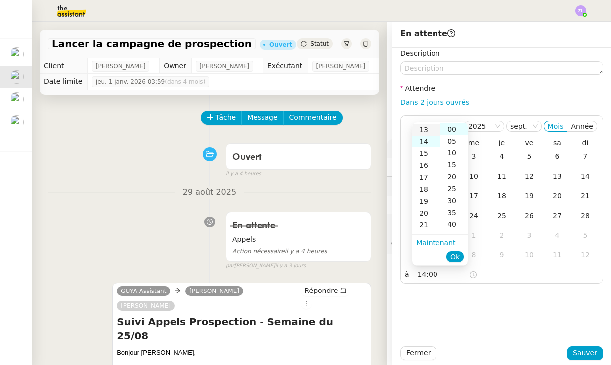
click at [422, 132] on div "13" at bounding box center [426, 130] width 28 height 12
type input "13:00"
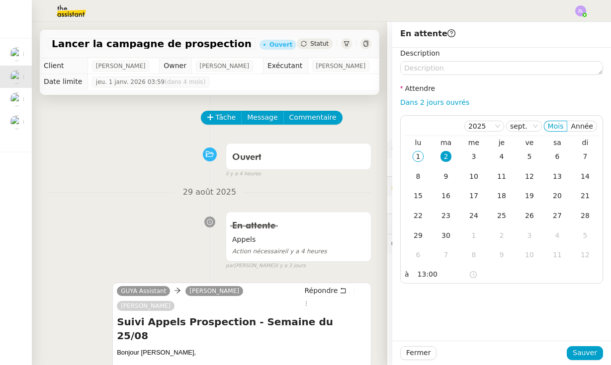
click at [418, 61] on nz-form-label "Description" at bounding box center [420, 54] width 40 height 13
click at [418, 67] on textarea at bounding box center [501, 68] width 203 height 14
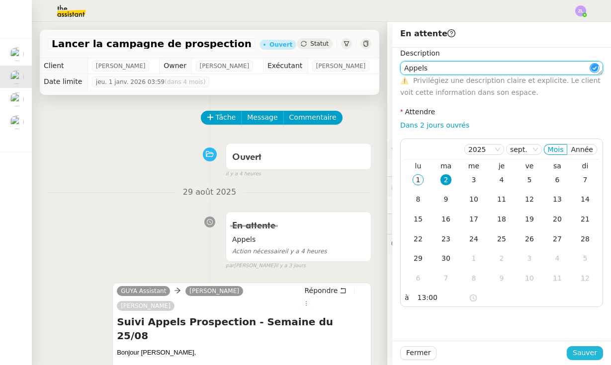
type textarea "Appels"
click at [586, 352] on span "Sauver" at bounding box center [584, 352] width 24 height 11
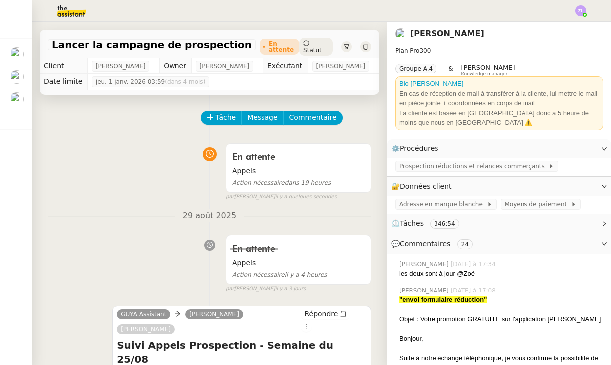
click at [278, 0] on div at bounding box center [305, 11] width 561 height 22
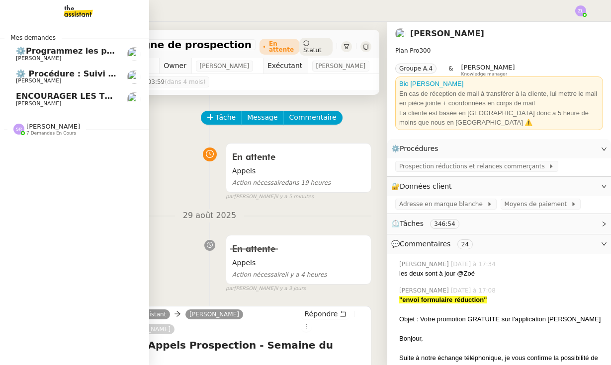
click at [14, 105] on link "ENCOURAGER LES TPE/PMI/PME À PASSER COMMANDE VIA LE SITE INTERNET - [DATE] [PER…" at bounding box center [74, 99] width 149 height 23
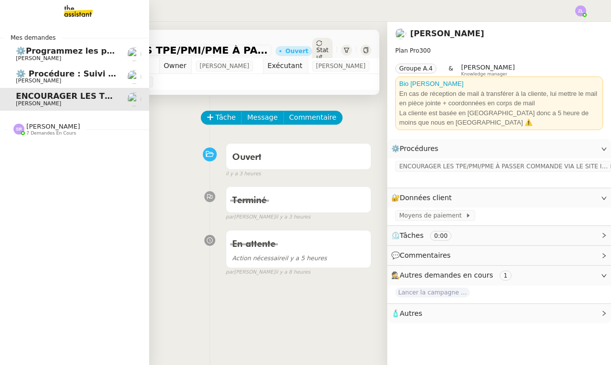
click at [41, 47] on span "⚙️Programmez les posts Linkedin" at bounding box center [91, 50] width 150 height 9
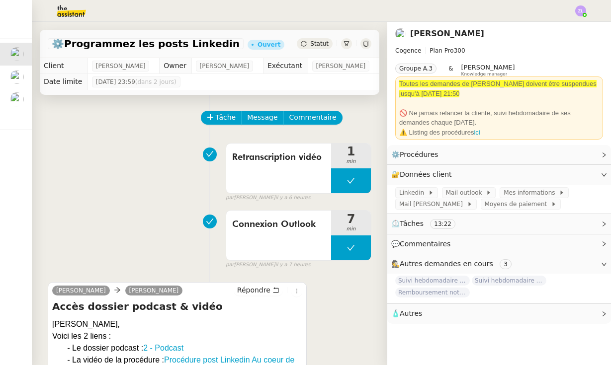
click at [311, 40] on span "Statut" at bounding box center [319, 43] width 18 height 7
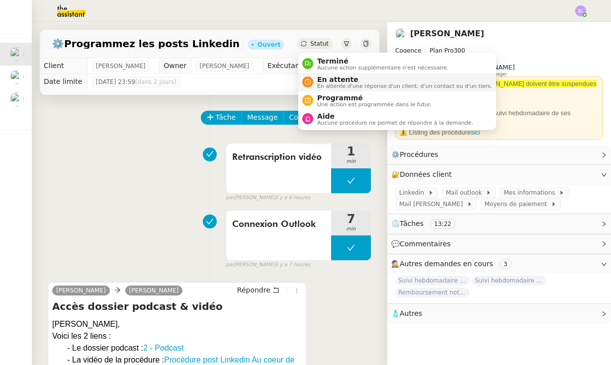
click at [326, 79] on span "En attente" at bounding box center [404, 80] width 175 height 8
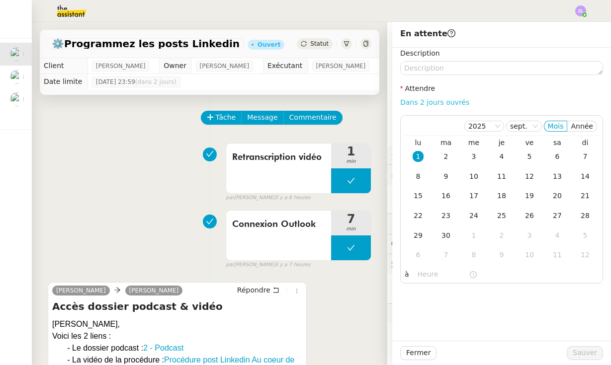
click at [435, 102] on link "Dans 2 jours ouvrés" at bounding box center [434, 102] width 69 height 8
type input "07:00"
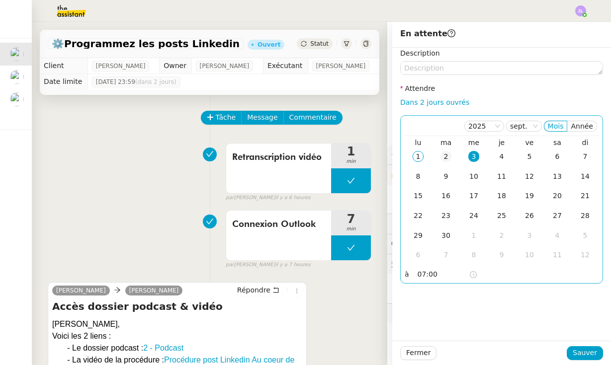
click at [443, 158] on div "2" at bounding box center [445, 156] width 11 height 11
click at [586, 355] on span "Sauver" at bounding box center [584, 352] width 24 height 11
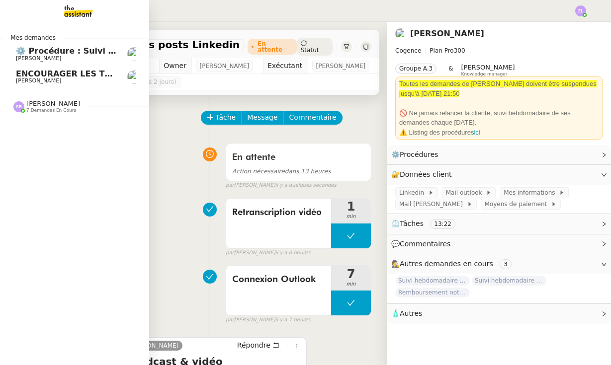
click at [38, 51] on span "⚙️ Procédure : Suivi des alternants - dynamique" at bounding box center [124, 50] width 216 height 9
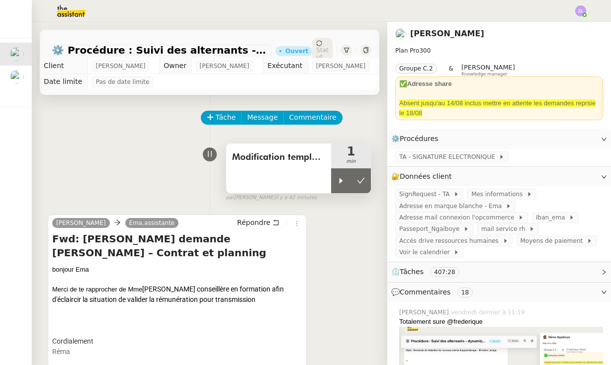
scroll to position [49, 0]
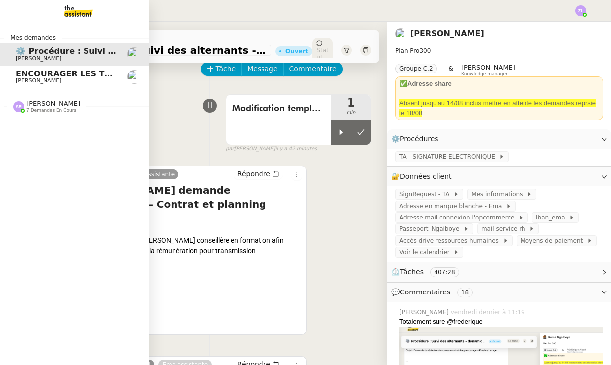
click at [41, 101] on span "[PERSON_NAME]" at bounding box center [53, 103] width 54 height 7
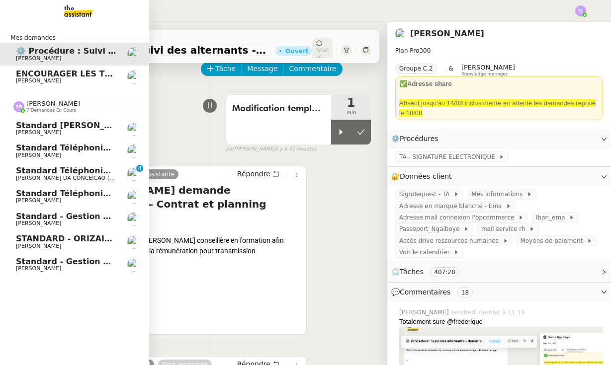
click at [87, 189] on span "Standard téléphonique - septembre 2025" at bounding box center [109, 193] width 187 height 9
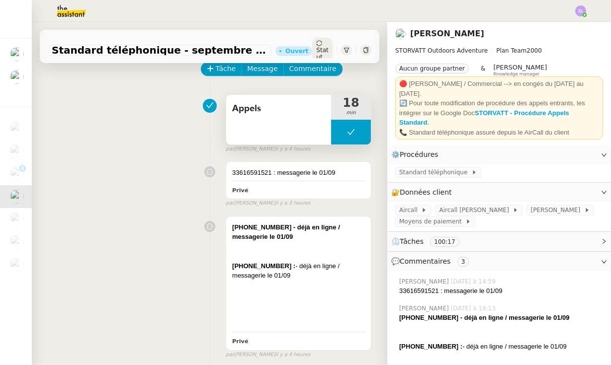
click at [337, 143] on button at bounding box center [351, 132] width 40 height 25
click at [337, 136] on icon at bounding box center [341, 132] width 8 height 8
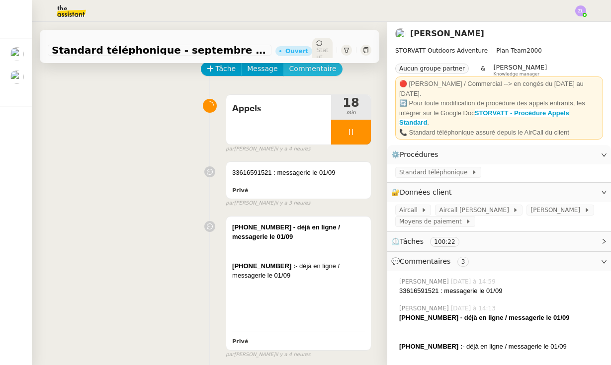
click at [300, 75] on span "Commentaire" at bounding box center [312, 68] width 47 height 11
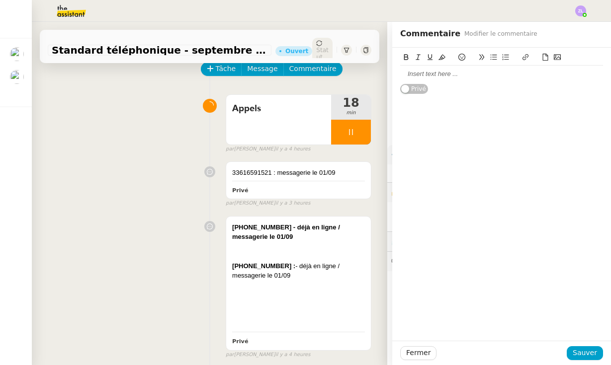
click at [413, 70] on div at bounding box center [501, 74] width 203 height 9
click at [586, 352] on span "Sauver" at bounding box center [584, 352] width 24 height 11
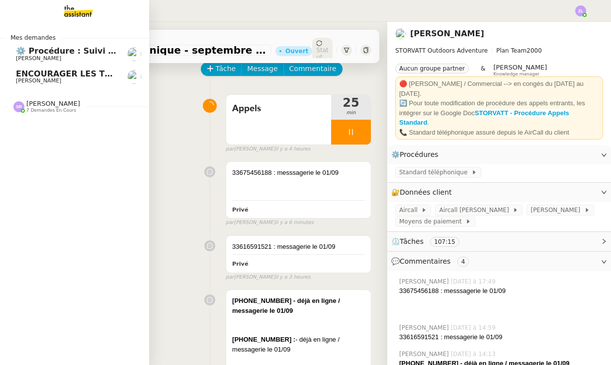
click at [40, 48] on span "⚙️ Procédure : Suivi des alternants - dynamique" at bounding box center [124, 50] width 216 height 9
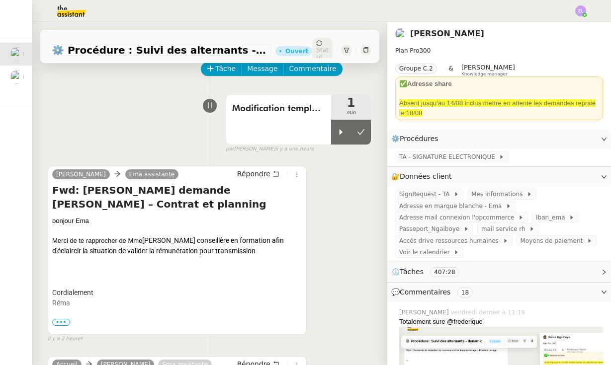
scroll to position [183, 0]
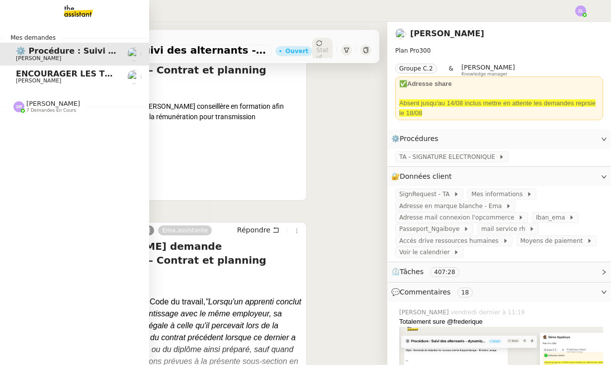
click at [40, 105] on span "[PERSON_NAME]" at bounding box center [53, 103] width 54 height 7
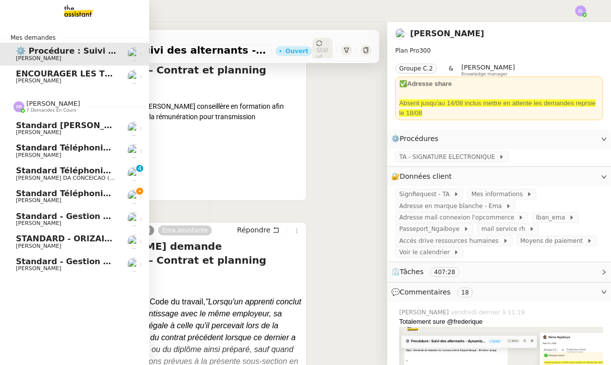
click at [83, 191] on span "Standard téléphonique - septembre 2025" at bounding box center [109, 193] width 187 height 9
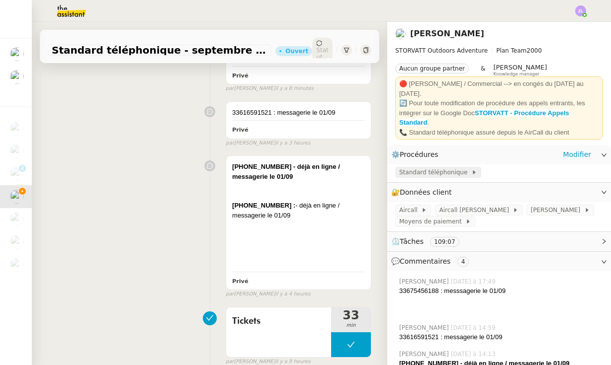
click at [433, 167] on span "Standard téléphonique" at bounding box center [435, 172] width 72 height 10
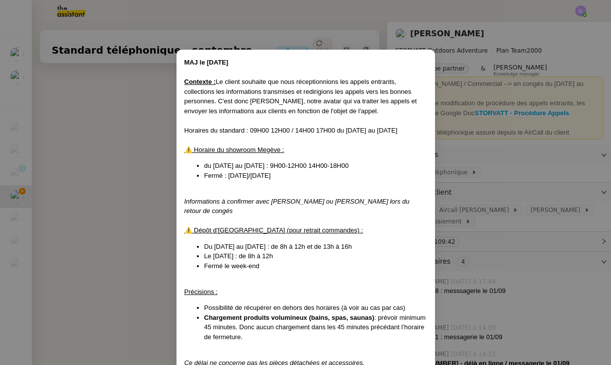
click at [84, 131] on nz-modal-container "MAJ le [DATE] Contexte : Le client souhaite que nous réceptionnions les appels …" at bounding box center [305, 182] width 611 height 365
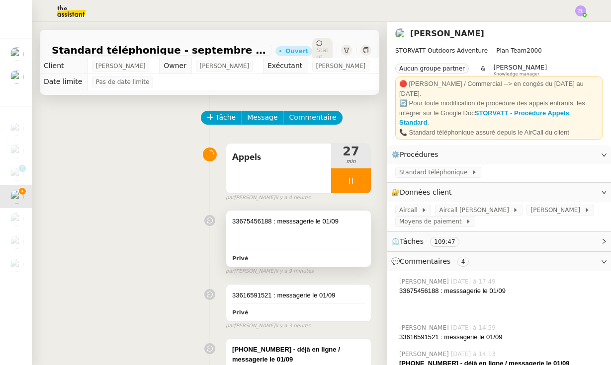
click at [308, 246] on div at bounding box center [298, 241] width 133 height 10
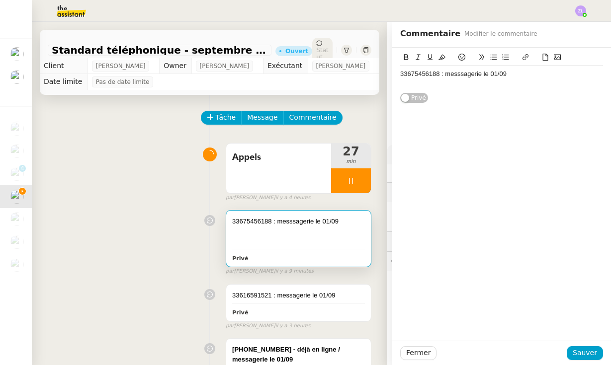
click at [533, 73] on div "33675456188 : messsagerie le 01/09" at bounding box center [501, 74] width 203 height 9
click at [588, 356] on span "Sauver" at bounding box center [584, 352] width 24 height 11
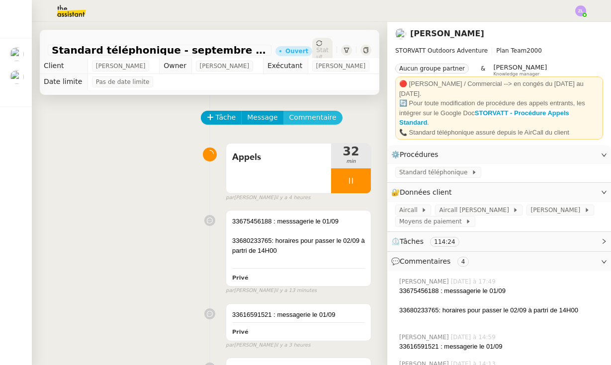
click at [291, 123] on span "Commentaire" at bounding box center [312, 117] width 47 height 11
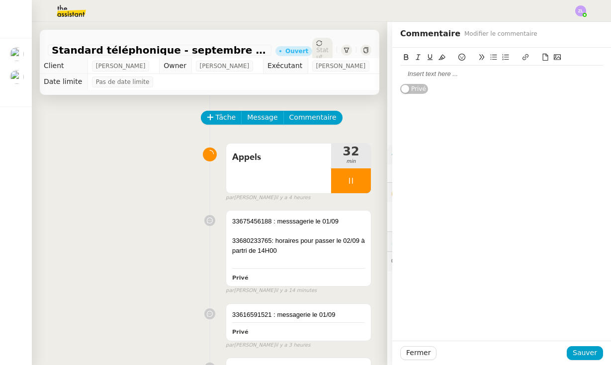
click at [411, 81] on div at bounding box center [501, 74] width 203 height 17
click at [584, 354] on span "Sauver" at bounding box center [584, 352] width 24 height 11
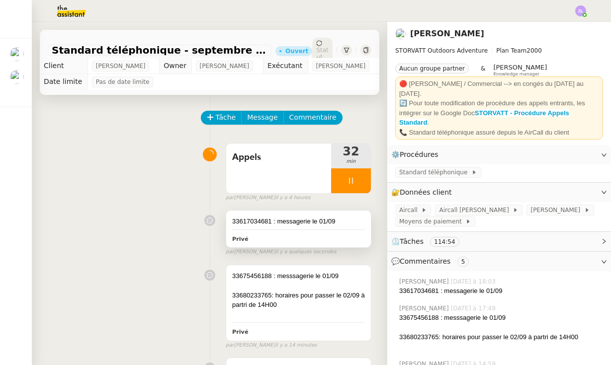
click at [304, 244] on div "Privé" at bounding box center [298, 238] width 133 height 11
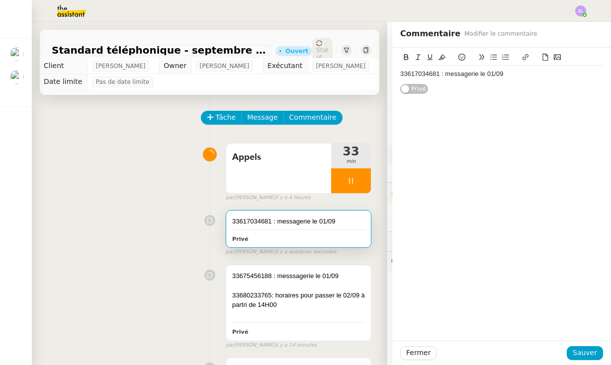
click at [515, 70] on div "33617034681 : messagerie le 01/09" at bounding box center [501, 74] width 203 height 9
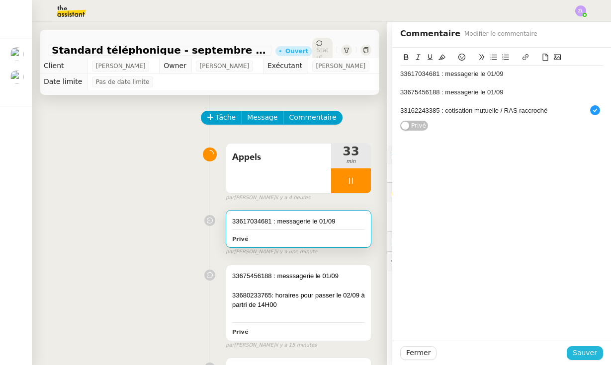
click at [586, 352] on span "Sauver" at bounding box center [584, 352] width 24 height 11
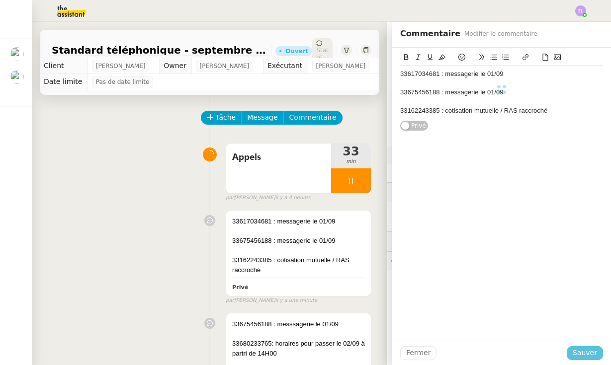
click at [586, 361] on div at bounding box center [501, 366] width 204 height 10
click at [589, 361] on div at bounding box center [501, 366] width 204 height 10
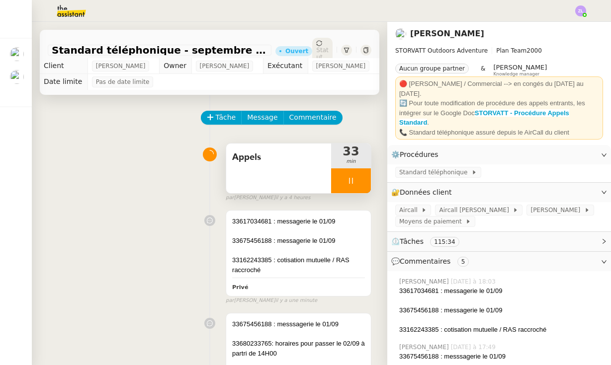
click at [338, 193] on div at bounding box center [351, 180] width 40 height 25
click at [357, 185] on icon at bounding box center [361, 181] width 8 height 8
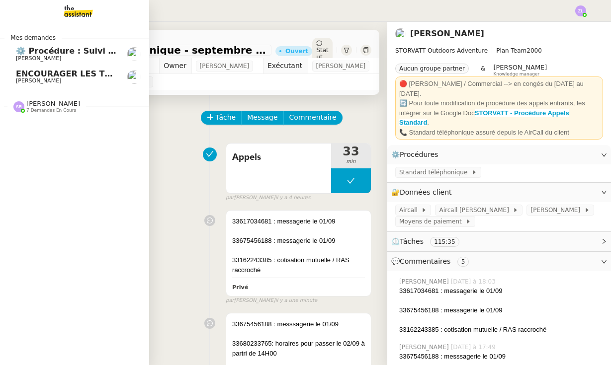
click at [11, 55] on link "⚙️ Procédure : Suivi des alternants - dynamique [PERSON_NAME]" at bounding box center [74, 54] width 149 height 23
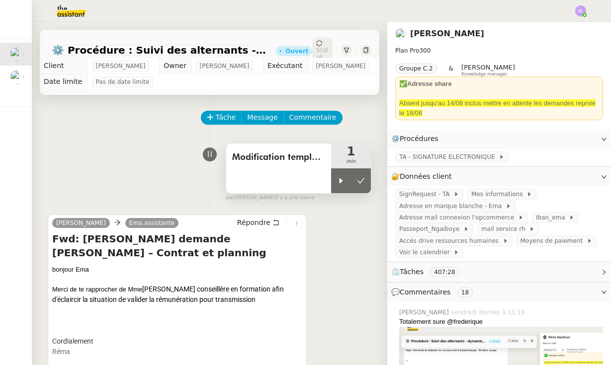
click at [336, 194] on div "Modification template 1 min" at bounding box center [299, 168] width 146 height 51
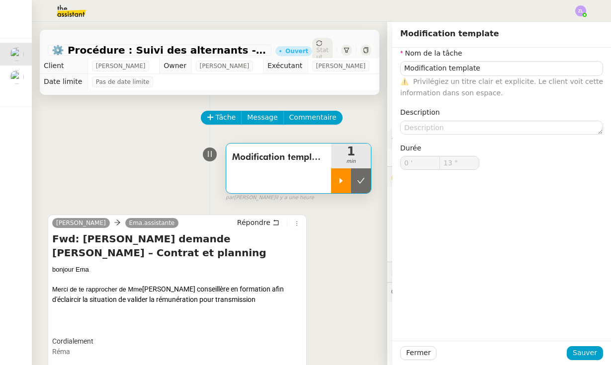
click at [338, 185] on div at bounding box center [341, 180] width 20 height 25
type input "Modification template"
type input "0 '"
type input "13 ""
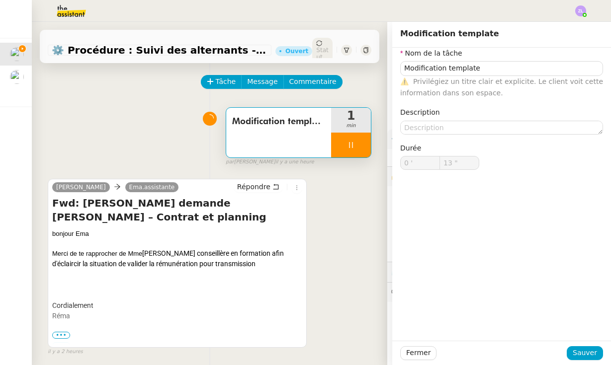
scroll to position [41, 0]
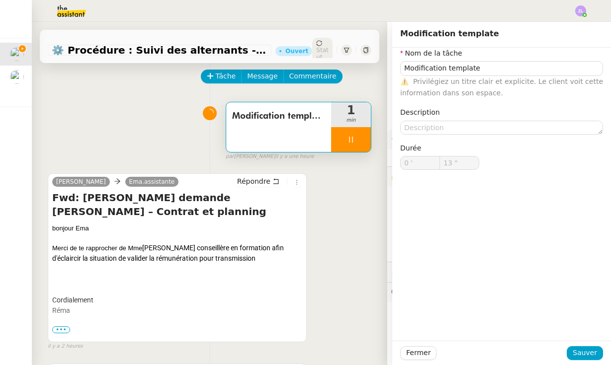
type input "Modification template"
type input "0 '"
type input "14 ""
click at [579, 348] on span "Sauver" at bounding box center [584, 352] width 24 height 11
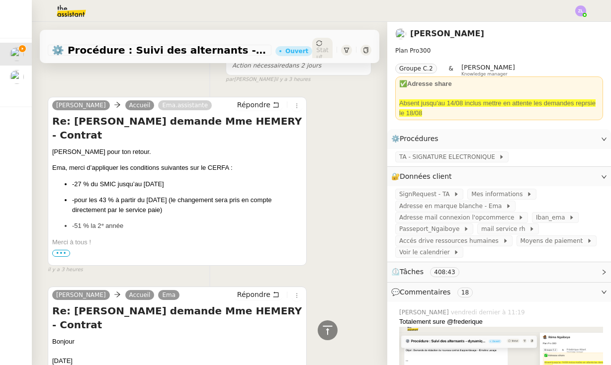
scroll to position [554, 0]
click at [58, 254] on span "•••" at bounding box center [61, 252] width 18 height 7
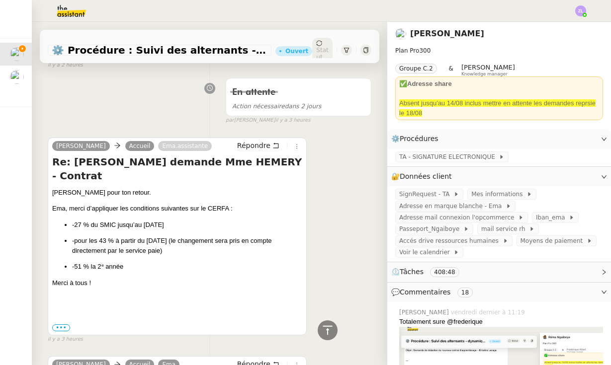
scroll to position [533, 0]
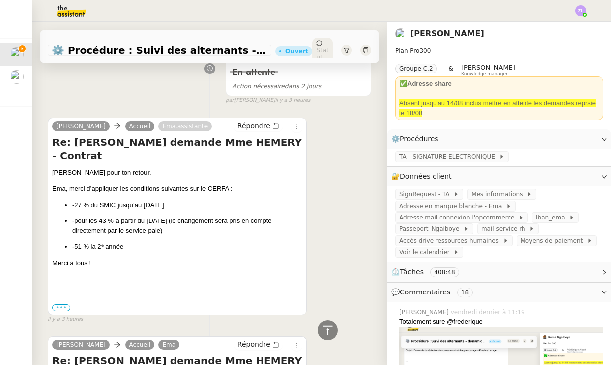
click at [61, 305] on label "•••" at bounding box center [61, 308] width 18 height 7
click at [0, 0] on input "•••" at bounding box center [0, 0] width 0 height 0
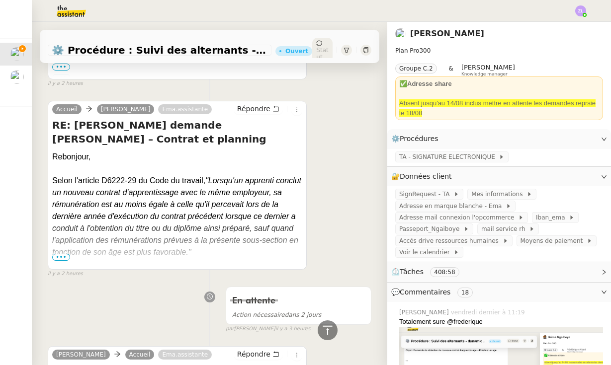
scroll to position [256, 0]
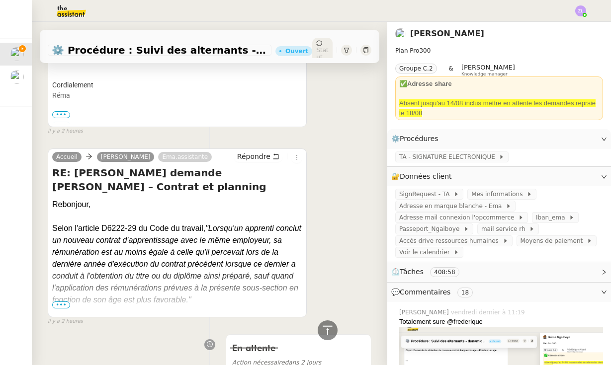
click at [62, 304] on span "•••" at bounding box center [61, 305] width 18 height 7
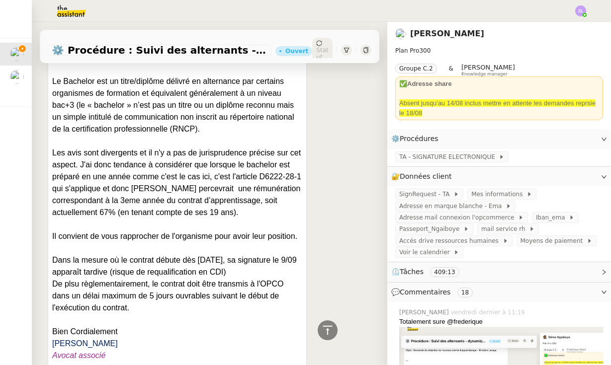
scroll to position [623, 0]
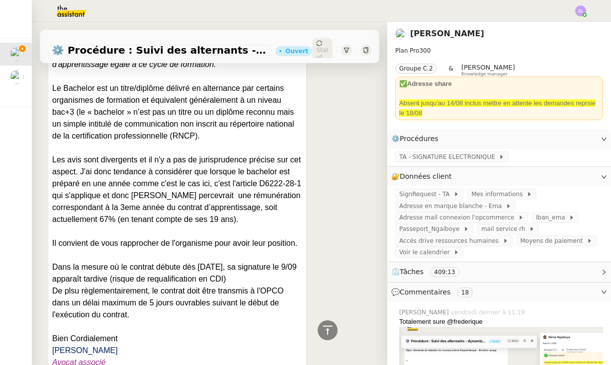
click at [153, 287] on span "De plsu règlementairement, le contrat doit être transmis à l'OPCO dans un délai…" at bounding box center [167, 303] width 231 height 32
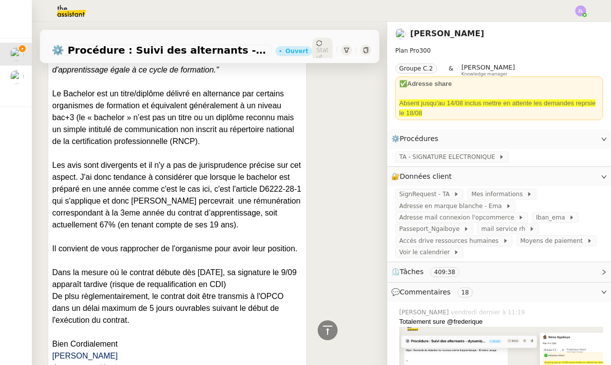
scroll to position [620, 0]
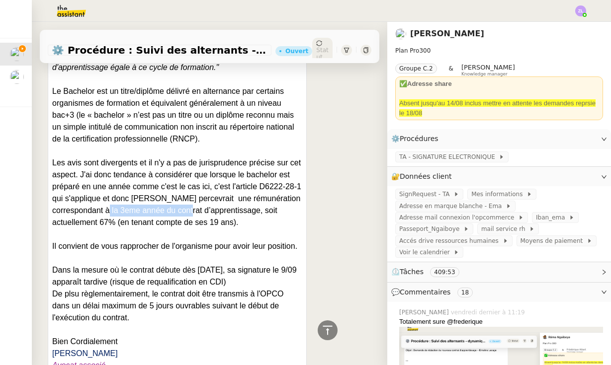
drag, startPoint x: 118, startPoint y: 196, endPoint x: 202, endPoint y: 200, distance: 83.6
click at [202, 200] on span "Les avis sont divergents et il n'y a pas de jurisprudence précise sur cet aspec…" at bounding box center [176, 193] width 249 height 68
click at [252, 212] on p "Les avis sont divergents et il n'y a pas de jurisprudence précise sur cet aspec…" at bounding box center [177, 193] width 250 height 72
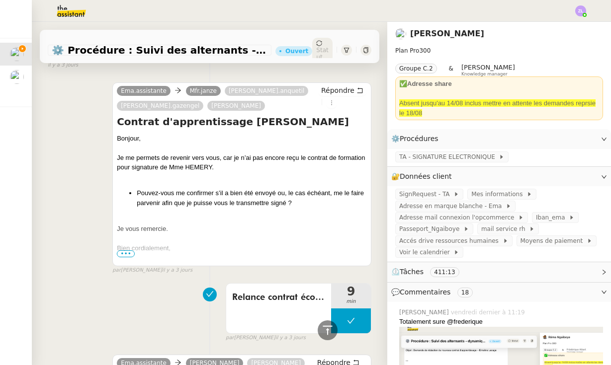
scroll to position [9202, 0]
click at [333, 95] on span "Répondre" at bounding box center [337, 90] width 33 height 10
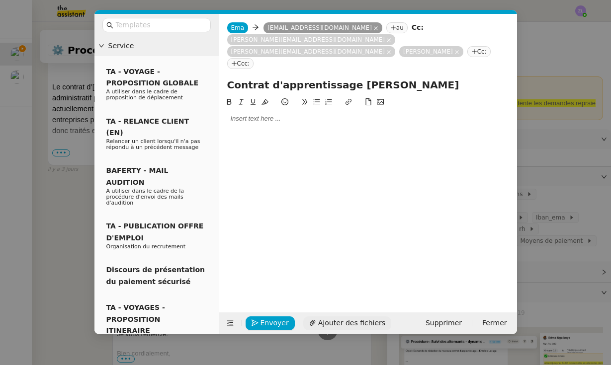
click at [333, 324] on span "Ajouter des fichiers" at bounding box center [351, 323] width 67 height 11
click at [256, 114] on div at bounding box center [368, 118] width 290 height 9
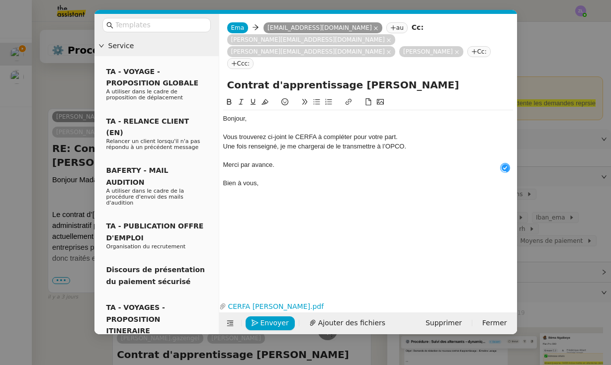
click at [408, 133] on div "Vous trouverez ci-joint le CERFA à compléter pour votre part." at bounding box center [368, 137] width 290 height 9
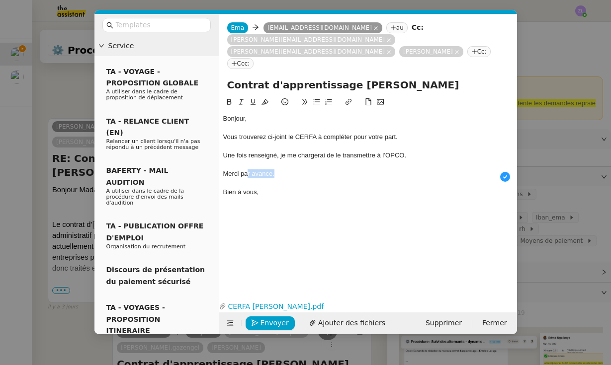
drag, startPoint x: 276, startPoint y: 148, endPoint x: 166, endPoint y: 148, distance: 109.8
click at [238, 169] on div "Merci par avance." at bounding box center [368, 173] width 290 height 9
click at [273, 188] on div "Bien à vous," at bounding box center [368, 192] width 290 height 9
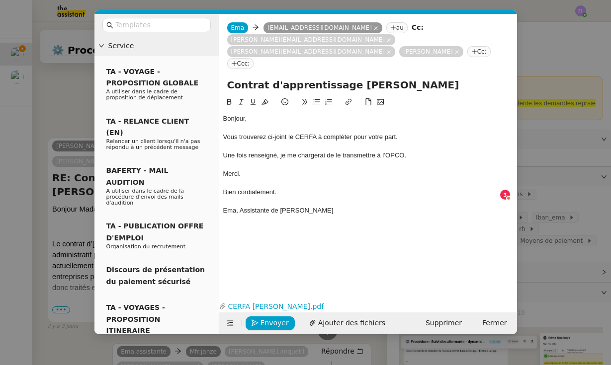
drag, startPoint x: 99, startPoint y: 110, endPoint x: 51, endPoint y: 119, distance: 49.1
click at [45, 115] on nz-modal-container "Service TA - VOYAGE - PROPOSITION GLOBALE A utiliser dans le cadre de propositi…" at bounding box center [305, 182] width 611 height 365
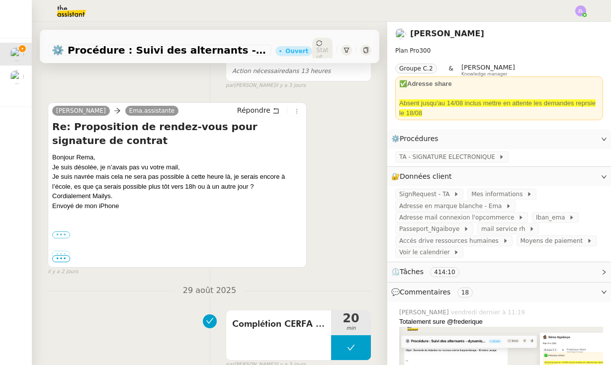
scroll to position [-1, 0]
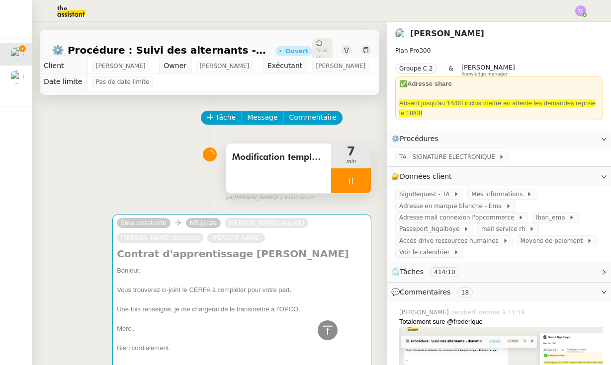
click at [342, 175] on div at bounding box center [351, 180] width 40 height 25
click at [335, 174] on div at bounding box center [341, 180] width 20 height 25
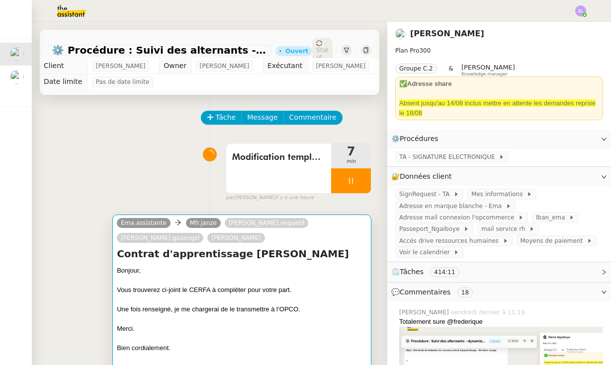
scroll to position [36, 0]
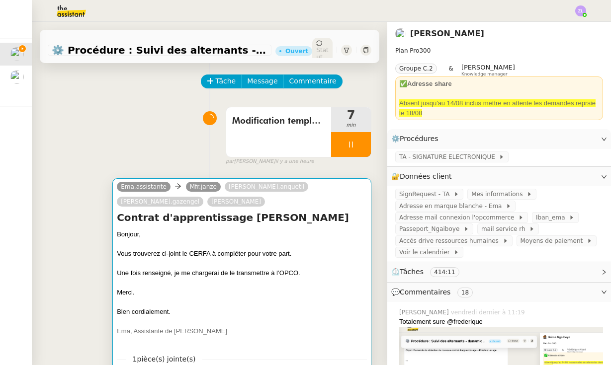
click at [250, 244] on div at bounding box center [242, 245] width 250 height 10
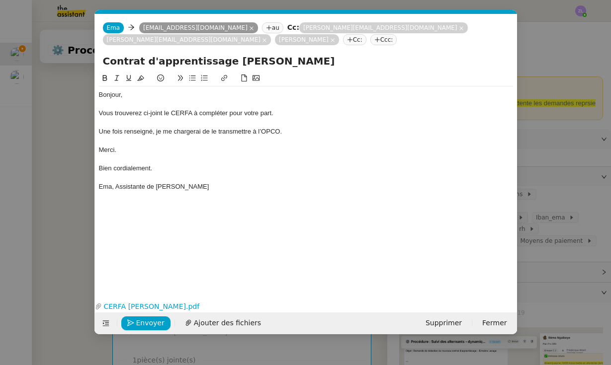
scroll to position [0, 21]
click at [149, 323] on span "Envoyer" at bounding box center [150, 323] width 28 height 11
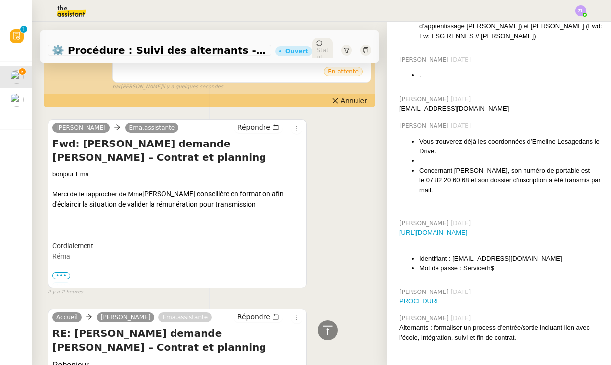
scroll to position [1149, 0]
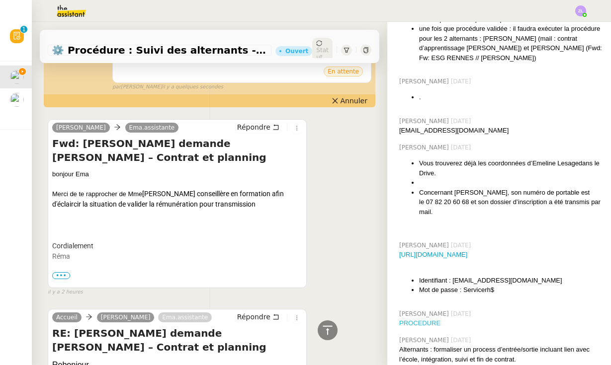
click at [434, 320] on link "PROCEDURE" at bounding box center [419, 323] width 41 height 7
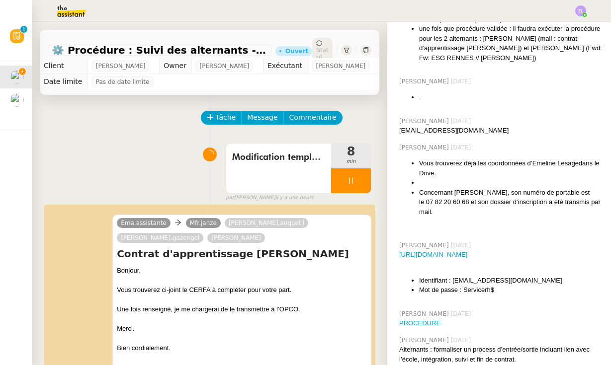
scroll to position [0, 0]
click at [253, 118] on span "Message" at bounding box center [262, 117] width 30 height 11
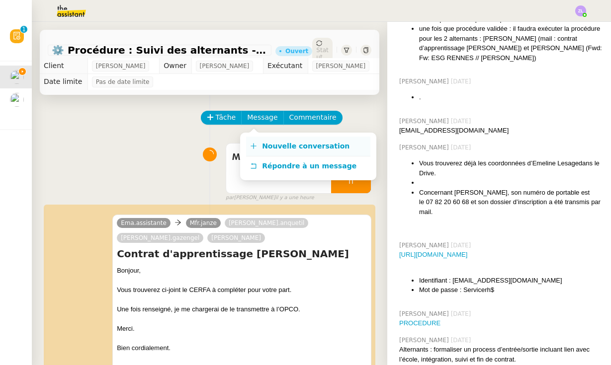
click at [280, 144] on span "Nouvelle conversation" at bounding box center [305, 146] width 87 height 8
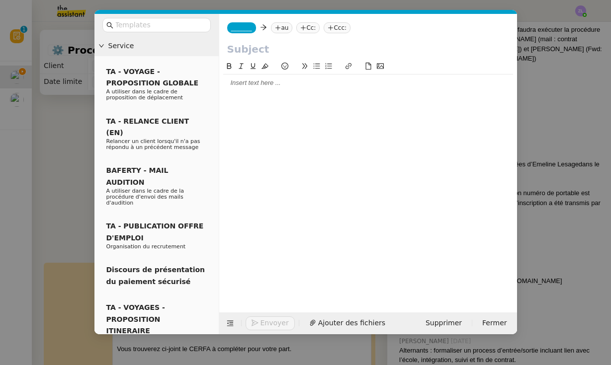
click at [245, 27] on span "_______" at bounding box center [241, 27] width 21 height 7
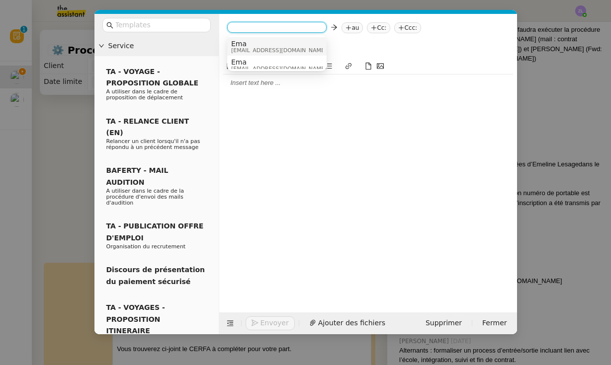
click at [245, 45] on span "Ema" at bounding box center [278, 44] width 95 height 8
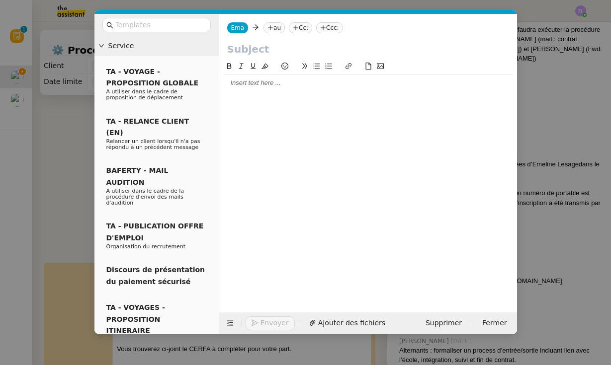
click at [277, 46] on input "text" at bounding box center [368, 49] width 282 height 15
click at [274, 25] on nz-tag "au" at bounding box center [273, 27] width 21 height 11
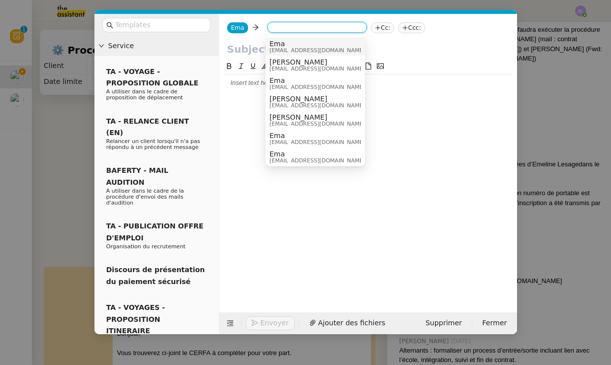
paste input "[EMAIL_ADDRESS][DOMAIN_NAME]"
type input "[EMAIL_ADDRESS][DOMAIN_NAME]"
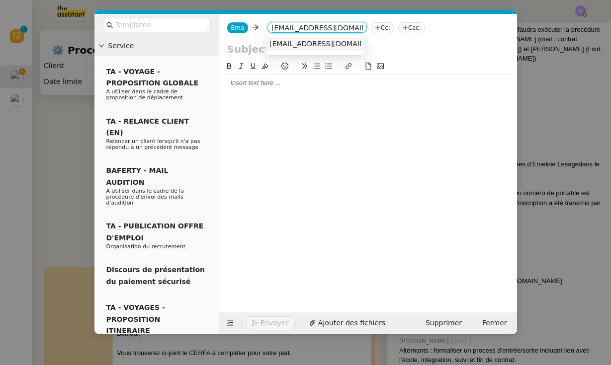
click at [292, 45] on span "[EMAIL_ADDRESS][DOMAIN_NAME]" at bounding box center [330, 44] width 122 height 8
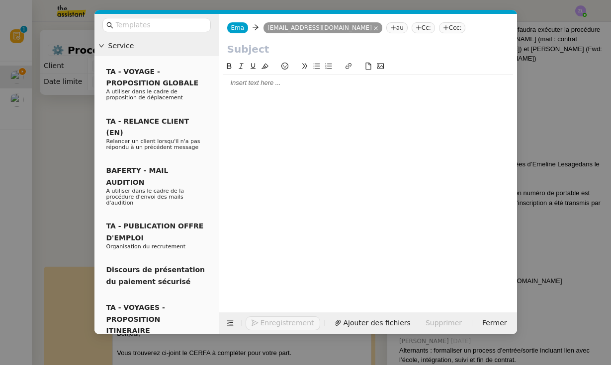
click at [411, 27] on nz-tag "Cc:" at bounding box center [422, 27] width 23 height 11
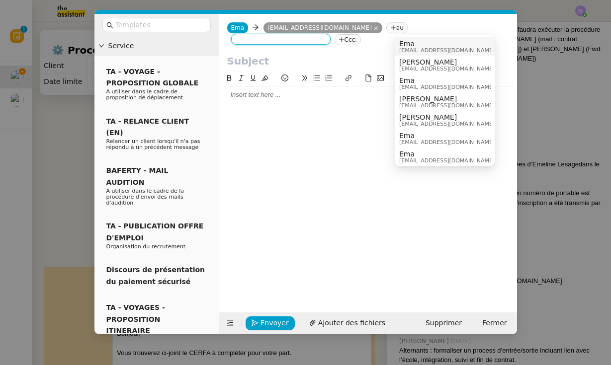
type input "e"
type input "réma"
click at [420, 48] on span "[EMAIL_ADDRESS][DOMAIN_NAME]" at bounding box center [446, 50] width 95 height 5
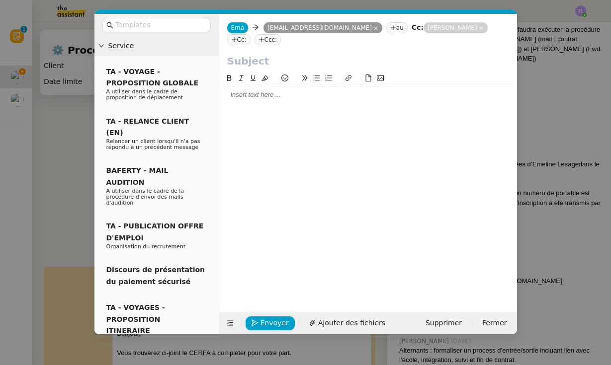
click at [66, 151] on nz-modal-container "Service TA - VOYAGE - PROPOSITION GLOBALE A utiliser dans le cadre de propositi…" at bounding box center [305, 182] width 611 height 365
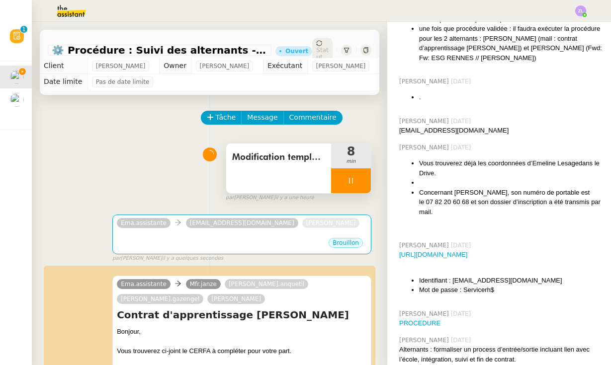
scroll to position [64, 0]
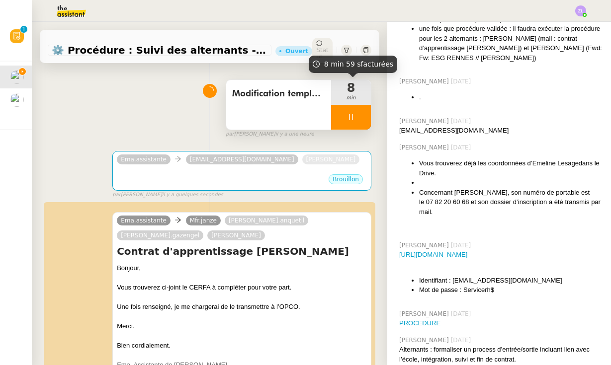
click at [337, 118] on div at bounding box center [351, 117] width 40 height 25
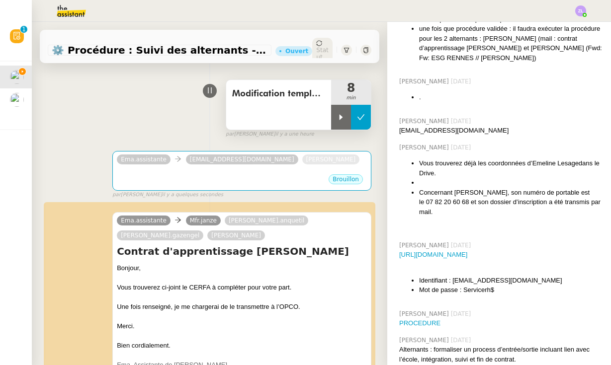
click at [365, 116] on button at bounding box center [361, 117] width 20 height 25
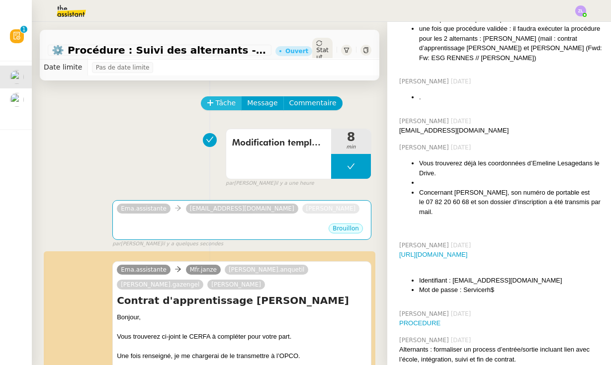
scroll to position [0, 0]
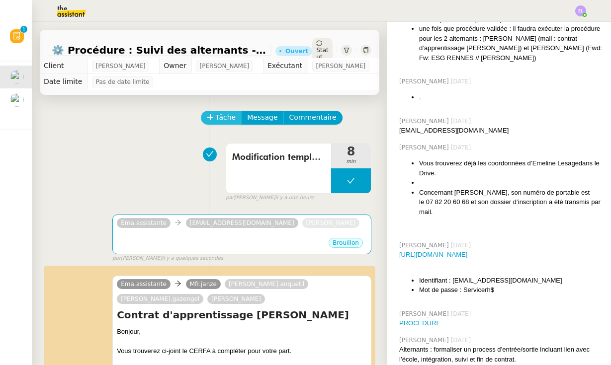
click at [223, 117] on span "Tâche" at bounding box center [226, 117] width 20 height 11
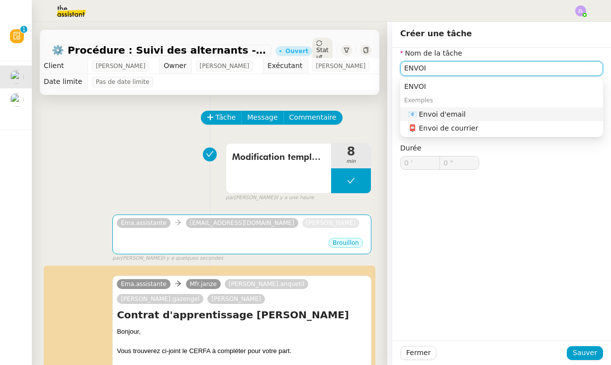
click at [438, 110] on div "📧 Envoi d'email" at bounding box center [503, 114] width 191 height 9
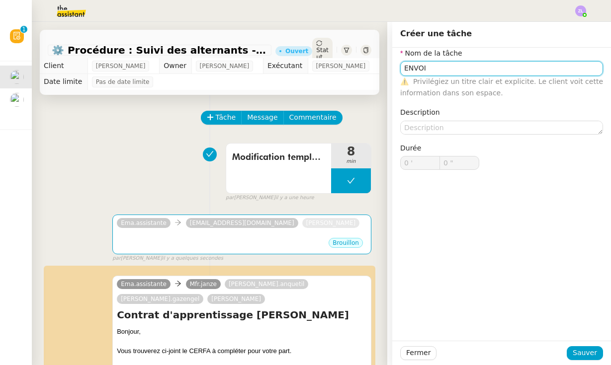
type input "Envoi d'email"
click at [586, 345] on div "Fermer Sauver" at bounding box center [501, 353] width 219 height 24
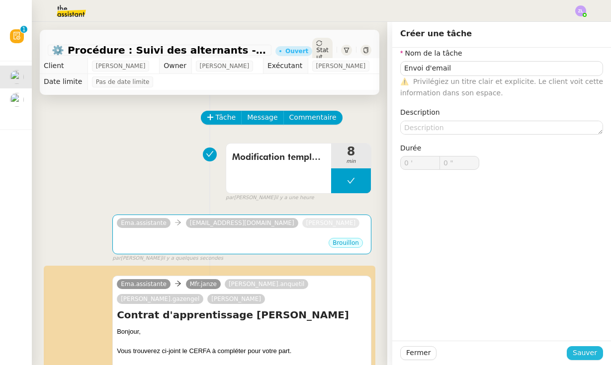
click at [585, 352] on span "Sauver" at bounding box center [584, 352] width 24 height 11
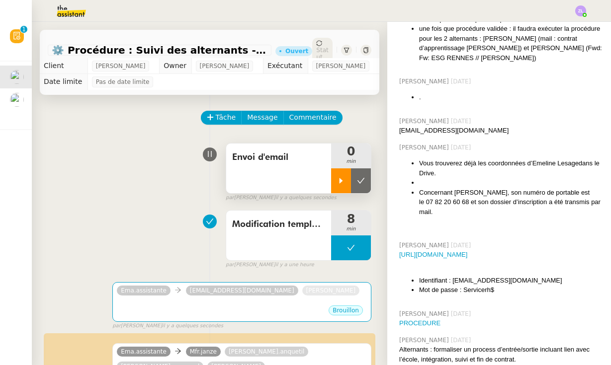
click at [342, 183] on icon at bounding box center [341, 181] width 8 height 8
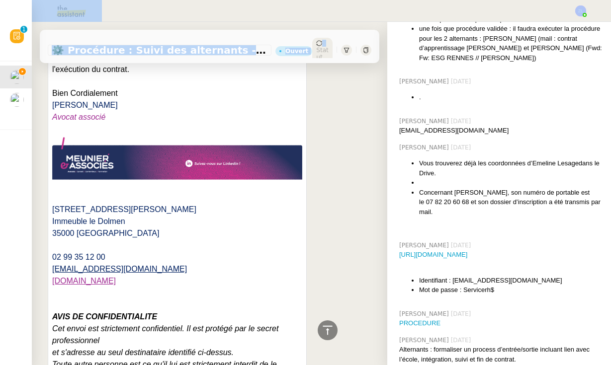
scroll to position [1256, 0]
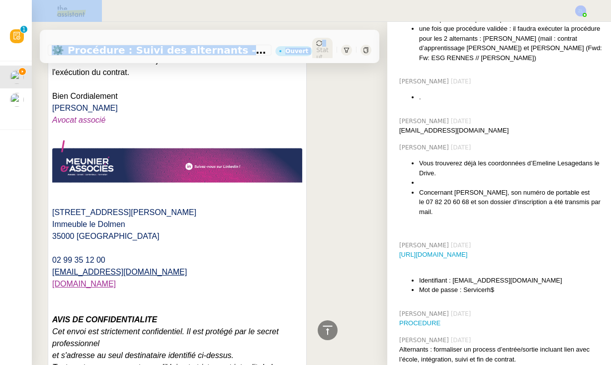
drag, startPoint x: 53, startPoint y: 121, endPoint x: 174, endPoint y: 22, distance: 156.5
click at [174, 22] on div "⚙️ Procédure : Suivi des alternants - dynamique Ouvert Statut Client [PERSON_NA…" at bounding box center [209, 193] width 355 height 343
drag, startPoint x: 175, startPoint y: 76, endPoint x: 175, endPoint y: 85, distance: 8.9
click at [175, 90] on p "Bien Cordialement" at bounding box center [177, 96] width 250 height 12
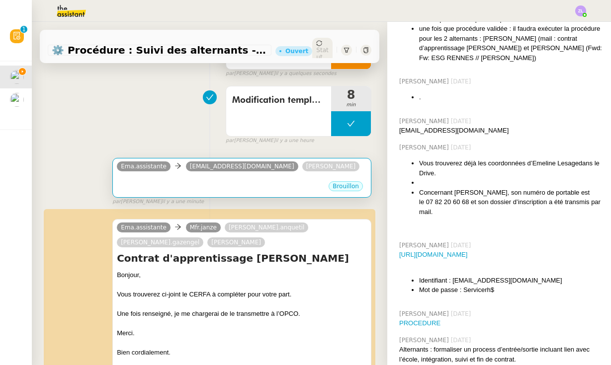
scroll to position [131, 0]
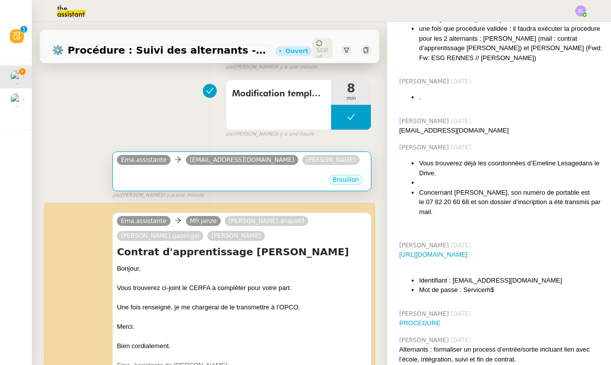
click at [244, 177] on div "Brouillon" at bounding box center [242, 181] width 250 height 15
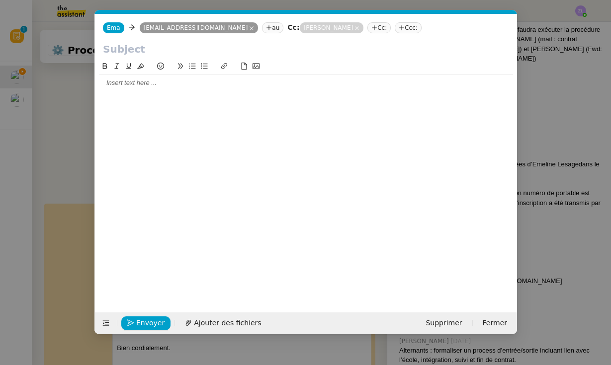
scroll to position [0, 21]
click at [438, 321] on span "Supprimer" at bounding box center [443, 323] width 36 height 11
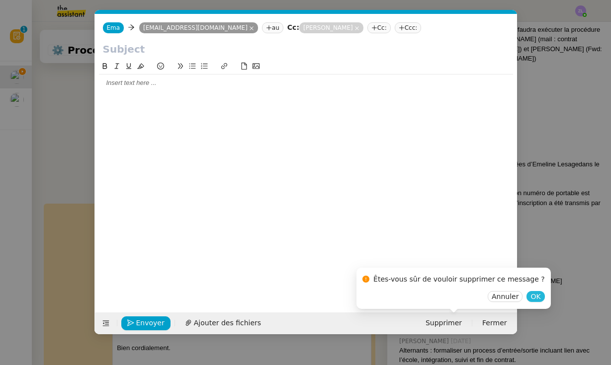
click at [530, 295] on span "OK" at bounding box center [535, 297] width 10 height 10
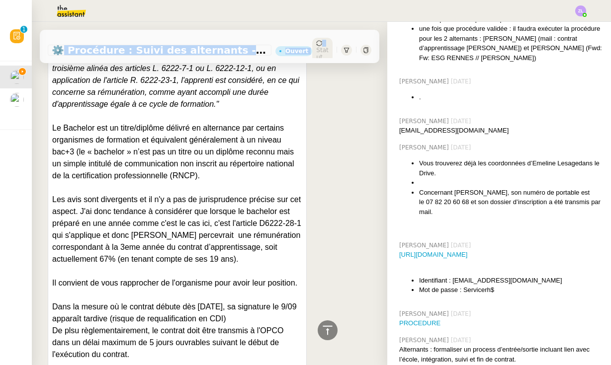
scroll to position [940, 0]
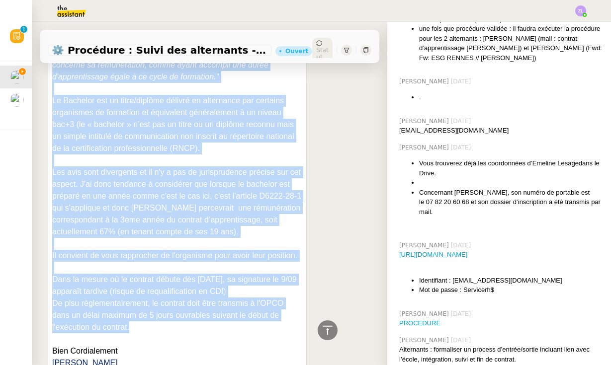
drag, startPoint x: 53, startPoint y: 147, endPoint x: 150, endPoint y: 314, distance: 192.6
copy div "Loremipsu, Dolor s'ametcon A0198-53 el Sedd ei tempori, "Utlabo'et dolorema ali…"
drag, startPoint x: 546, startPoint y: 363, endPoint x: 110, endPoint y: 297, distance: 440.8
click at [110, 299] on span "De plsu règlementairement, le contrat doit être transmis à l'OPCO dans un délai…" at bounding box center [167, 315] width 231 height 32
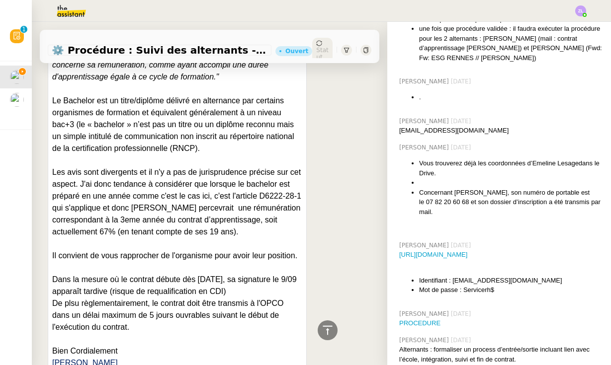
click at [131, 314] on p "De plsu règlementairement, le contrat doit être transmis à l'OPCO dans un délai…" at bounding box center [177, 316] width 250 height 36
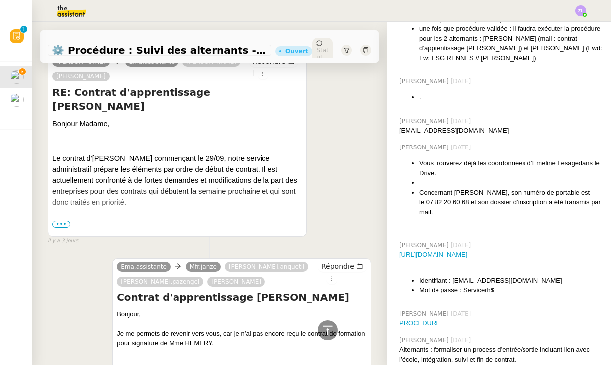
scroll to position [9312, 0]
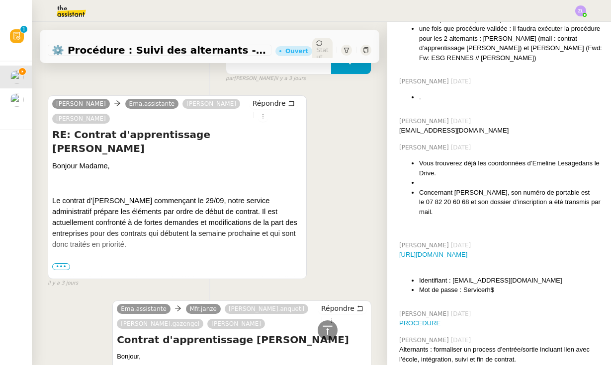
click at [261, 118] on div "[PERSON_NAME] Ema.assistante [PERSON_NAME] RE: Contrat d'apprentissage [PERSON_…" at bounding box center [177, 187] width 259 height 184
click at [267, 108] on span "Répondre" at bounding box center [268, 103] width 33 height 10
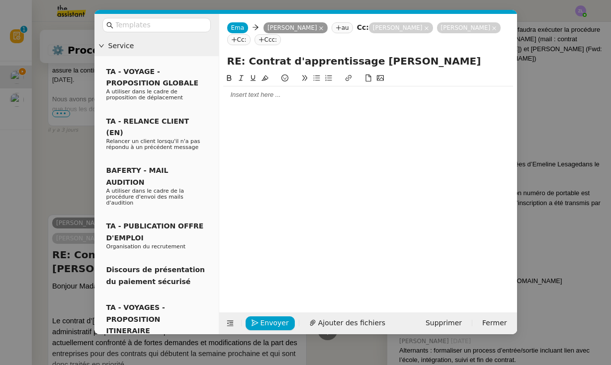
click at [255, 95] on div at bounding box center [368, 94] width 290 height 9
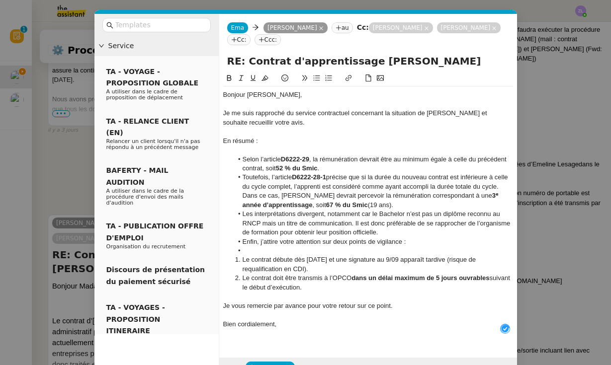
scroll to position [10, 0]
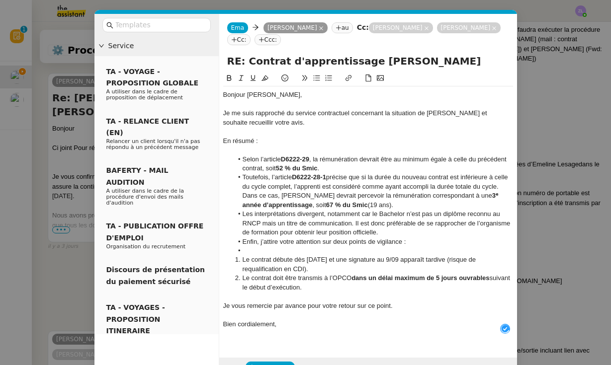
click at [304, 94] on div "Bonjour [PERSON_NAME]," at bounding box center [368, 94] width 290 height 9
click at [334, 167] on li "Selon l’article D6222-29 , la rémunération devrait être au minimum égale à cell…" at bounding box center [373, 164] width 280 height 18
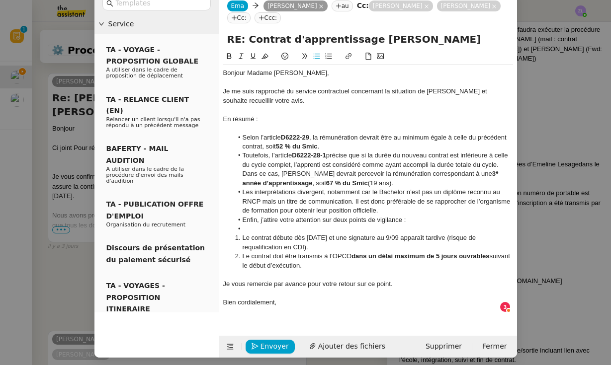
scroll to position [21, 0]
click at [250, 227] on li at bounding box center [373, 229] width 280 height 9
drag, startPoint x: 304, startPoint y: 279, endPoint x: 274, endPoint y: 278, distance: 29.9
click at [274, 280] on div "Je vous remercie par avance pour votre retour sur ce point." at bounding box center [368, 284] width 290 height 9
click at [380, 281] on div "Je vous remercie pour votre retour sur ce point." at bounding box center [368, 284] width 290 height 9
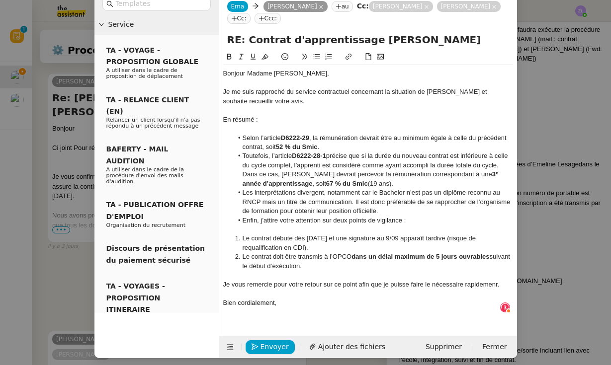
click at [313, 301] on div "Bien cordialement," at bounding box center [368, 303] width 290 height 9
click at [286, 299] on div "Bien cordialement," at bounding box center [368, 303] width 290 height 9
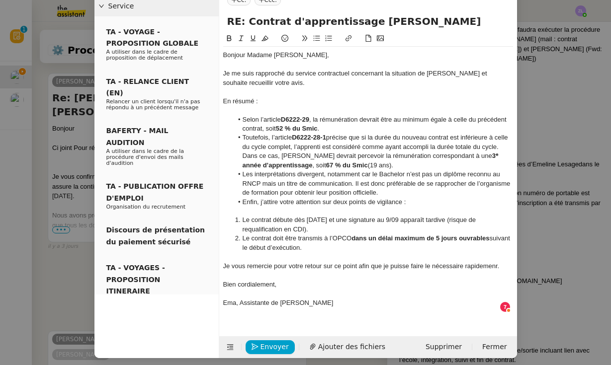
scroll to position [39, 0]
click at [495, 262] on div "Je vous remercie pour votre retour sur ce point afin que je puisse faire le néc…" at bounding box center [368, 266] width 290 height 9
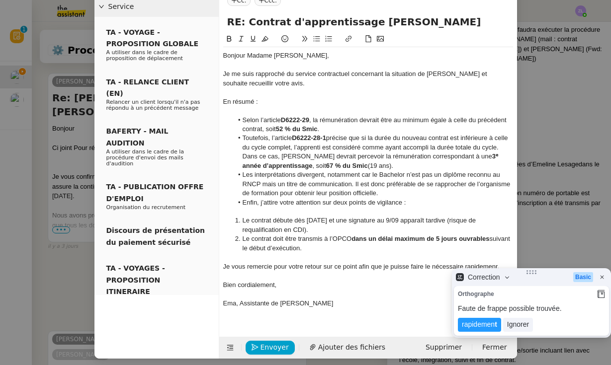
click at [483, 332] on lt-div "rapidemen t Ignorer" at bounding box center [531, 326] width 147 height 16
click at [477, 326] on lt-span "rapidemen t" at bounding box center [479, 325] width 43 height 14
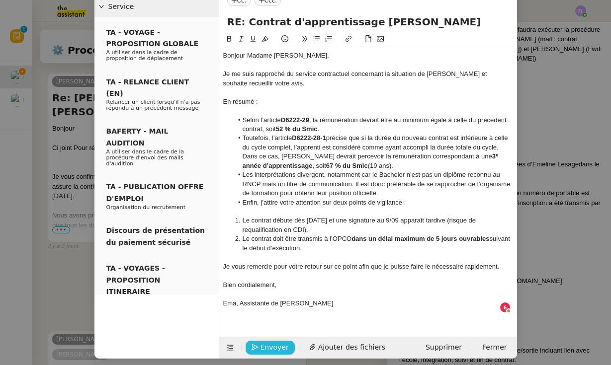
click at [275, 343] on span "Envoyer" at bounding box center [274, 347] width 28 height 11
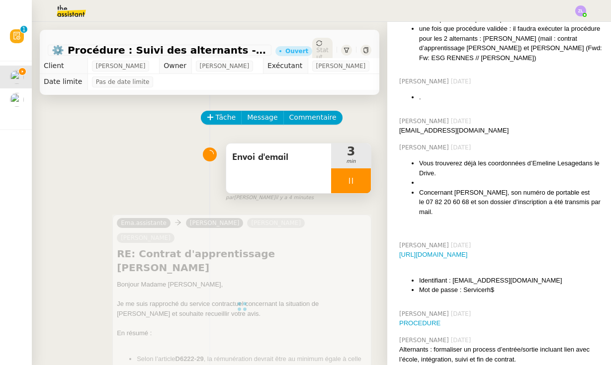
scroll to position [0, 0]
click at [339, 182] on div at bounding box center [351, 180] width 40 height 25
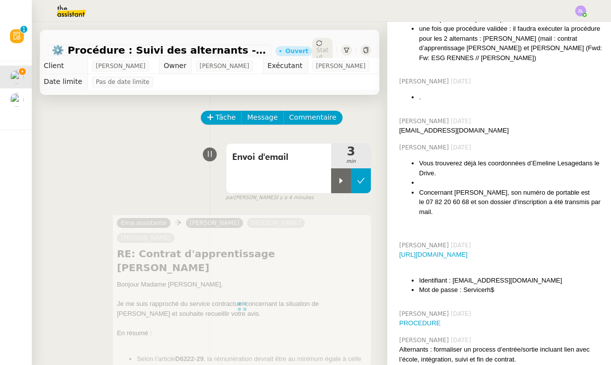
click at [363, 180] on icon at bounding box center [360, 180] width 7 height 5
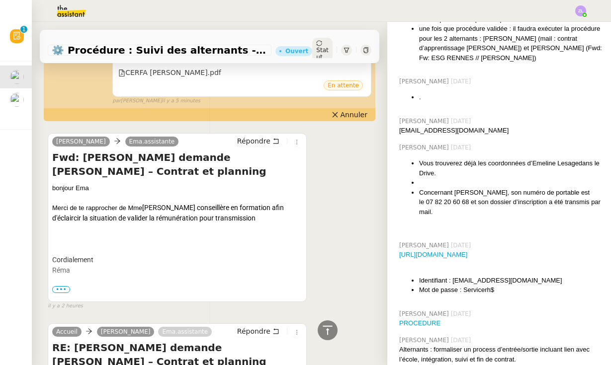
scroll to position [647, 0]
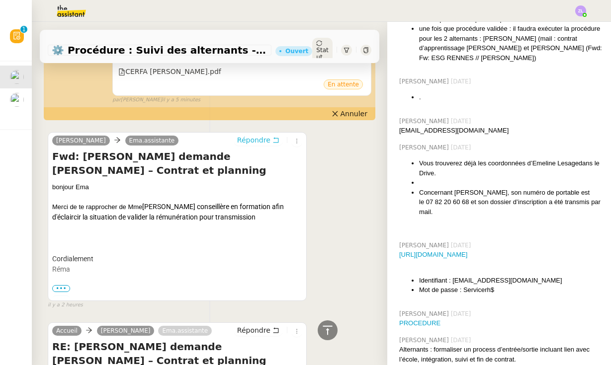
click at [256, 135] on span "Répondre" at bounding box center [253, 140] width 33 height 10
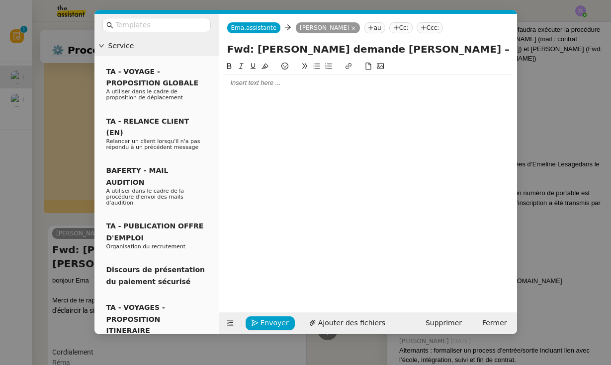
click at [71, 222] on nz-modal-container "Service TA - VOYAGE - PROPOSITION GLOBALE A utiliser dans le cadre de propositi…" at bounding box center [305, 182] width 611 height 365
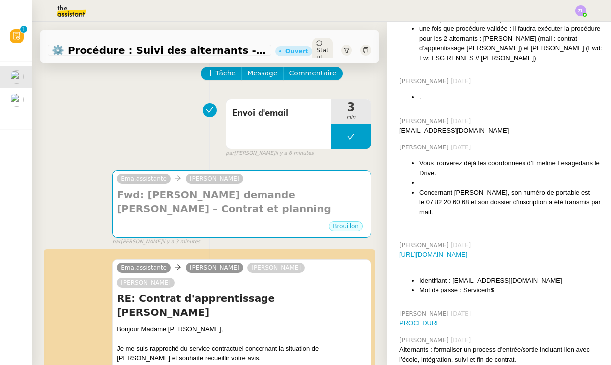
scroll to position [43, 0]
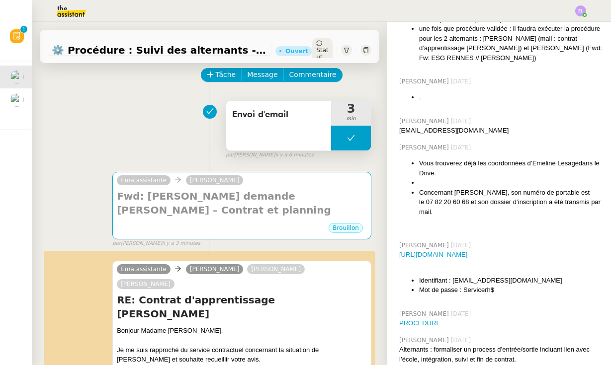
click at [342, 139] on button at bounding box center [351, 138] width 40 height 25
click at [342, 139] on icon at bounding box center [340, 137] width 3 height 5
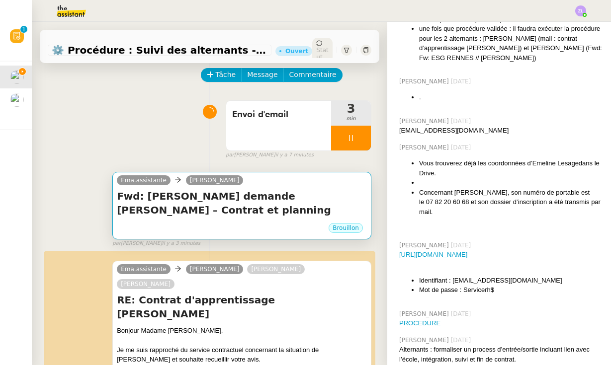
click at [169, 200] on h4 "Fwd: [PERSON_NAME] demande [PERSON_NAME] – Contrat et planning" at bounding box center [242, 203] width 250 height 28
click at [185, 217] on h4 "Fwd: [PERSON_NAME] demande [PERSON_NAME] – Contrat et planning" at bounding box center [242, 203] width 250 height 28
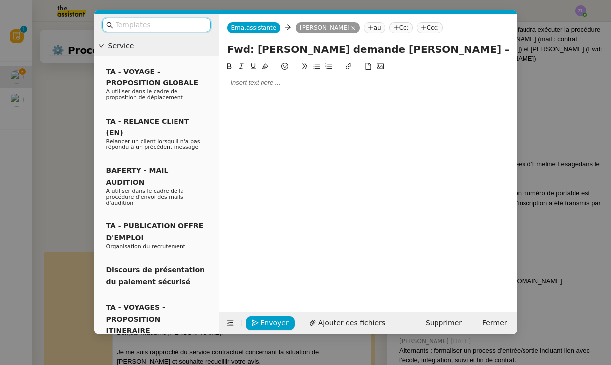
click at [185, 217] on div "TA - PUBLICATION OFFRE D'EMPLOI Organisation du recrutement" at bounding box center [156, 237] width 108 height 40
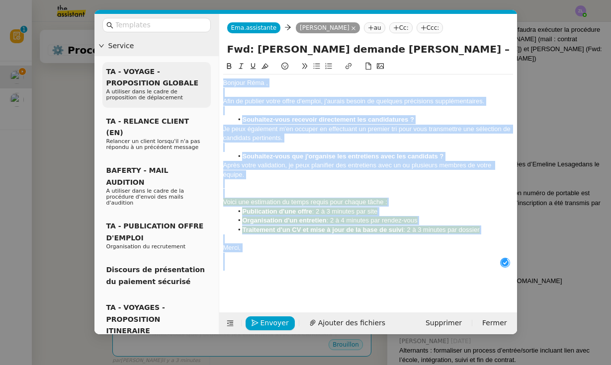
drag, startPoint x: 267, startPoint y: 265, endPoint x: 202, endPoint y: 79, distance: 196.9
click at [202, 79] on nz-layout "Service TA - VOYAGE - PROPOSITION GLOBALE A utiliser dans le cadre de propositi…" at bounding box center [305, 174] width 422 height 321
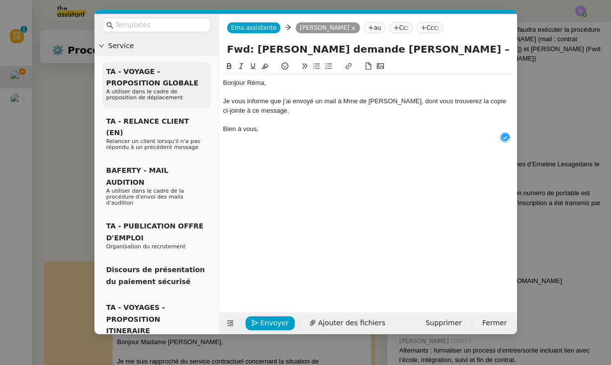
scroll to position [10, 0]
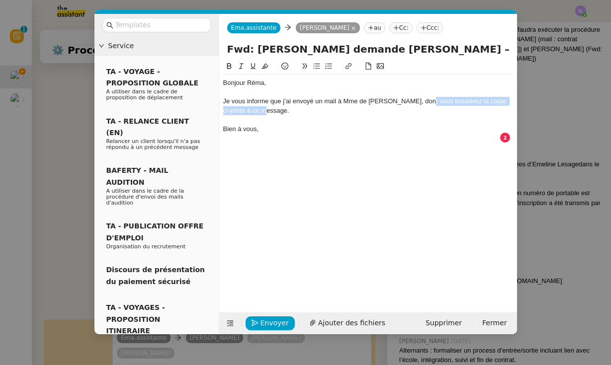
drag, startPoint x: 423, startPoint y: 101, endPoint x: 427, endPoint y: 107, distance: 6.9
click at [427, 107] on div "Je vous informe que j’ai envoyé un mail à Mme de [PERSON_NAME], dont vous trouv…" at bounding box center [368, 106] width 290 height 18
click at [290, 118] on div "Bien à vous," at bounding box center [368, 119] width 290 height 9
click at [271, 117] on div "Bien à vous," at bounding box center [368, 119] width 290 height 9
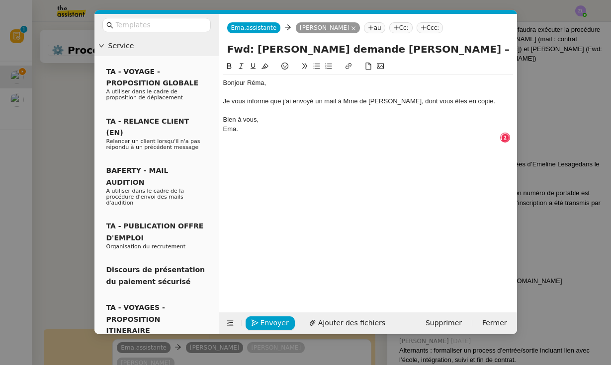
click at [225, 127] on div "Ema." at bounding box center [368, 129] width 290 height 9
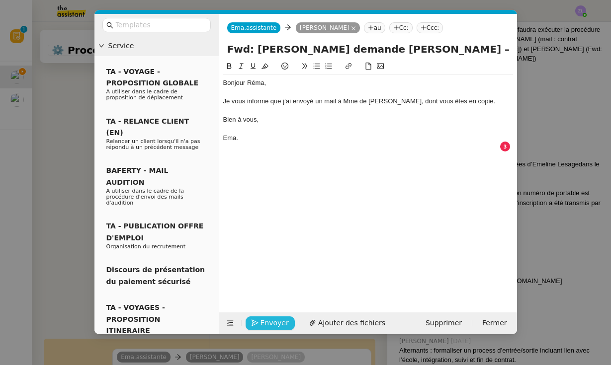
click at [278, 323] on span "Envoyer" at bounding box center [274, 323] width 28 height 11
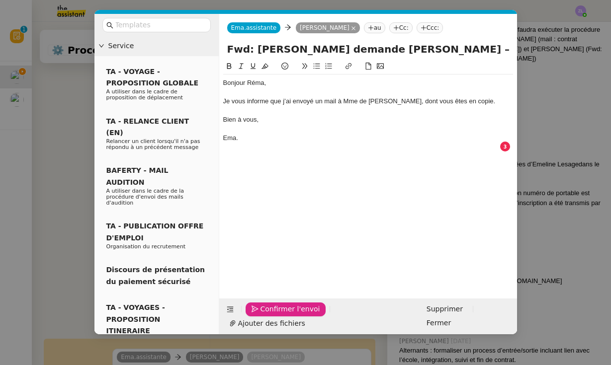
click at [278, 315] on span "Confirmer l'envoi" at bounding box center [290, 309] width 60 height 11
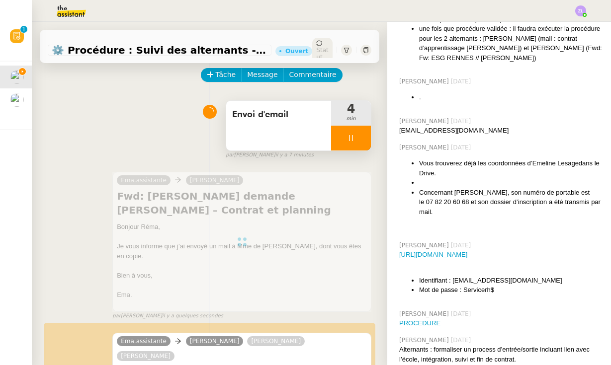
click at [339, 128] on div at bounding box center [351, 138] width 40 height 25
click at [362, 140] on icon at bounding box center [361, 138] width 8 height 8
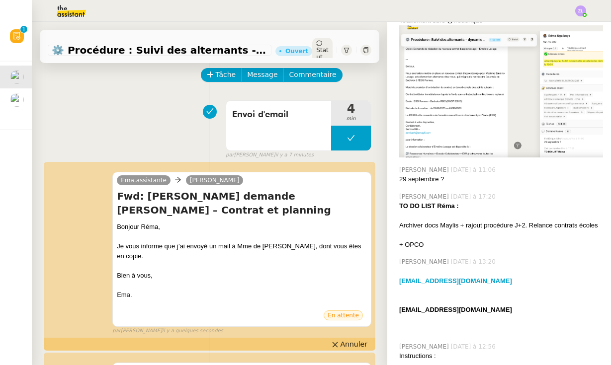
scroll to position [302, 0]
click at [577, 8] on img at bounding box center [580, 10] width 11 height 11
click at [576, 25] on li "Suivi" at bounding box center [553, 28] width 65 height 14
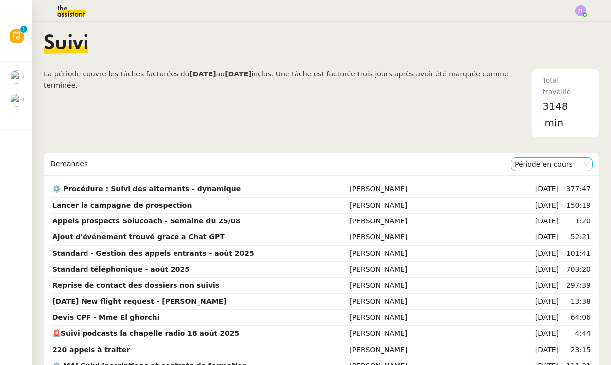
click at [556, 160] on nz-select-item "Période en cours" at bounding box center [551, 164] width 74 height 13
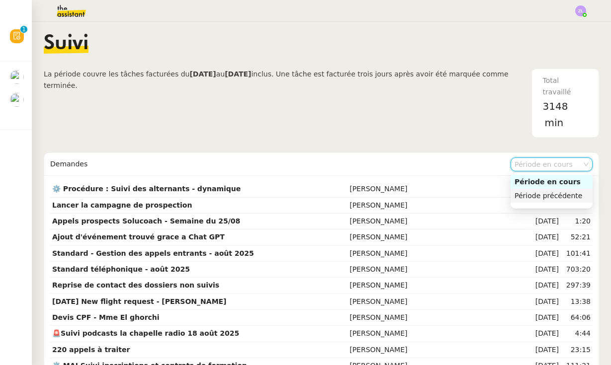
click at [555, 197] on div "Période précédente" at bounding box center [551, 195] width 74 height 9
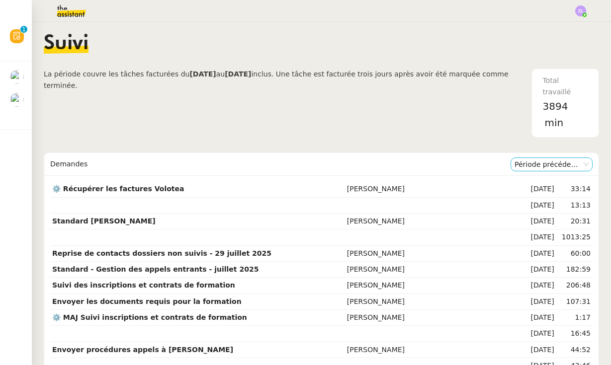
click at [543, 166] on nz-select-item "Période précédente" at bounding box center [551, 164] width 74 height 13
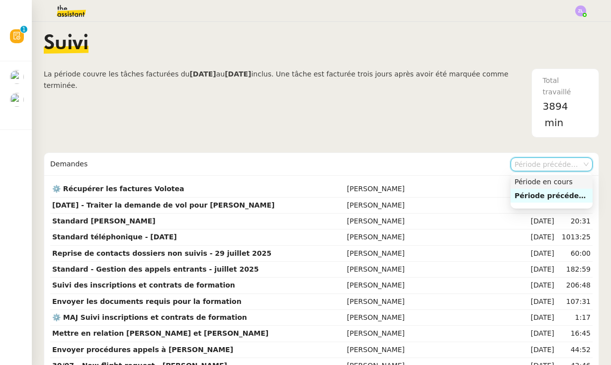
click at [543, 183] on div "Période en cours" at bounding box center [551, 181] width 74 height 9
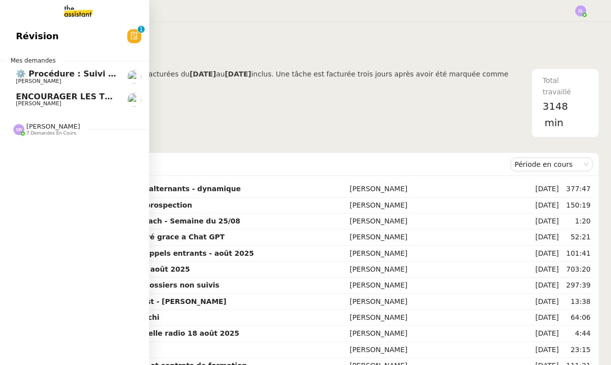
click at [67, 16] on img at bounding box center [70, 11] width 77 height 22
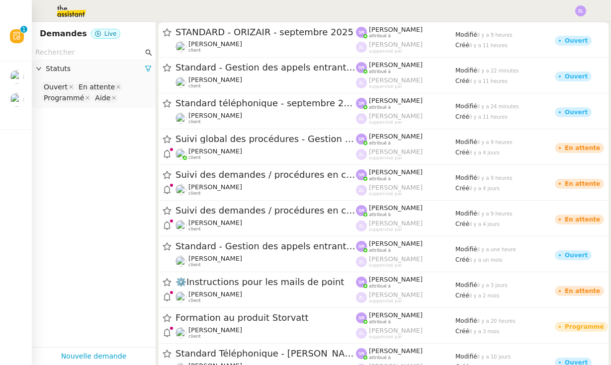
click at [75, 0] on img at bounding box center [63, 11] width 77 height 22
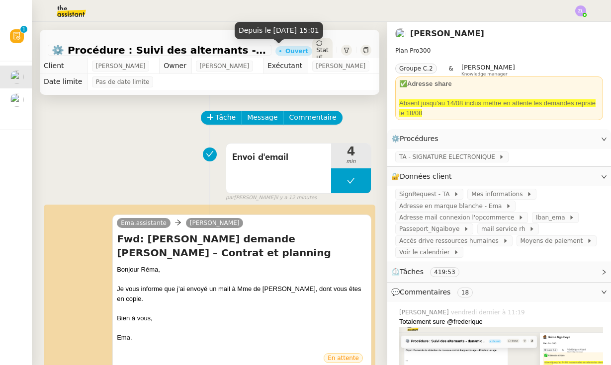
click at [319, 49] on span "Statut" at bounding box center [322, 54] width 12 height 14
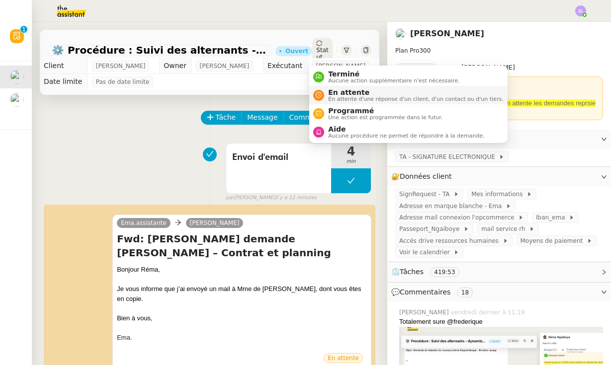
click at [334, 101] on span "En attente d'une réponse d'un client, d'un contact ou d'un tiers." at bounding box center [415, 98] width 175 height 5
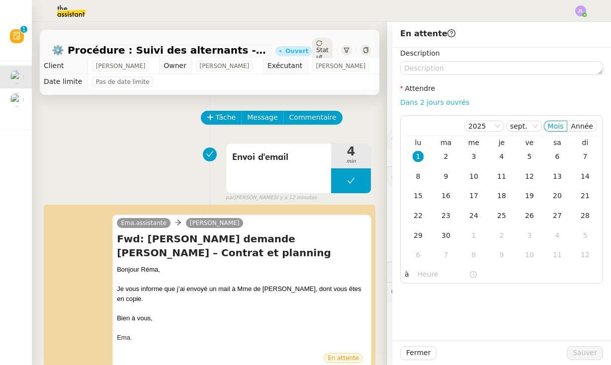
click at [440, 103] on link "Dans 2 jours ouvrés" at bounding box center [434, 102] width 69 height 8
type input "07:00"
click at [595, 353] on span "Sauver" at bounding box center [584, 352] width 24 height 11
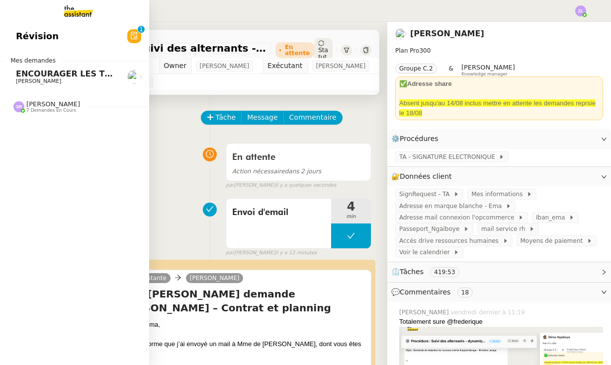
click at [31, 71] on span "ENCOURAGER LES TPE/PMI/PME À PASSER COMMANDE VIA LE SITE INTERNET - [DATE]" at bounding box center [207, 73] width 383 height 9
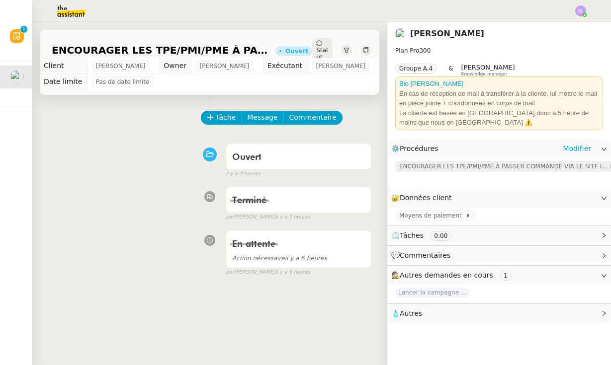
click at [486, 165] on span "ENCOURAGER LES TPE/PMI/PME À PASSER COMMANDE VIA LE SITE INTERNET" at bounding box center [504, 167] width 210 height 10
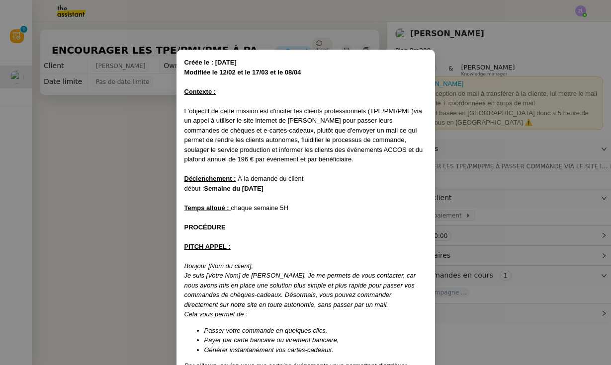
scroll to position [368, 0]
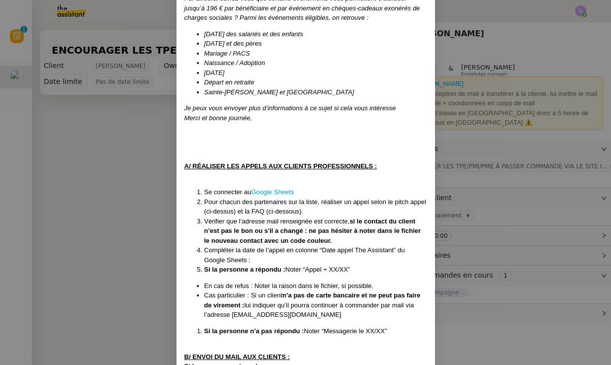
click at [454, 174] on nz-modal-container "Créée le : 06/02/25 Modifiée le 12/02 et le 17/03 et le 08/04 Contexte : L'obje…" at bounding box center [305, 182] width 611 height 365
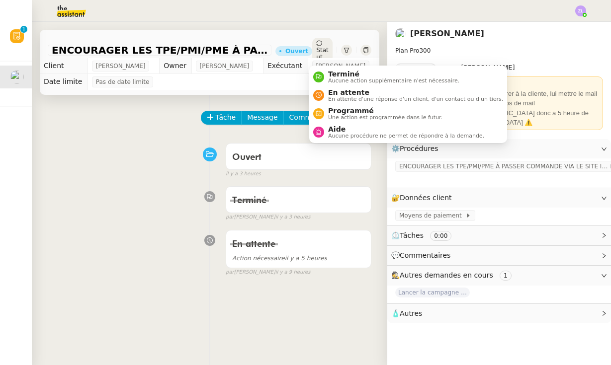
click at [318, 49] on span "Statut" at bounding box center [322, 54] width 12 height 14
click at [340, 141] on ul "Terminé Aucune action supplémentaire n'est nécessaire. En attente En attente d'…" at bounding box center [408, 105] width 198 height 78
click at [335, 135] on span "Aucune procédure ne permet de répondre à la demande." at bounding box center [406, 135] width 156 height 5
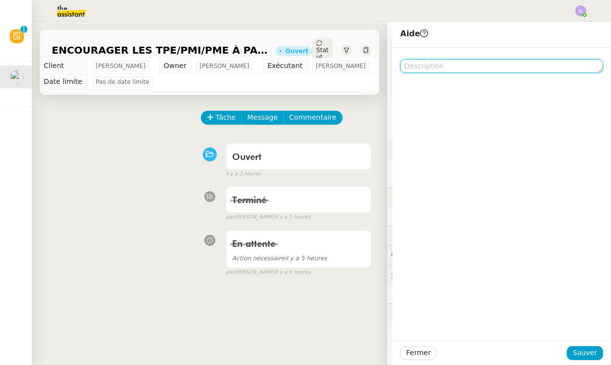
click at [437, 68] on textarea at bounding box center [501, 66] width 203 height 14
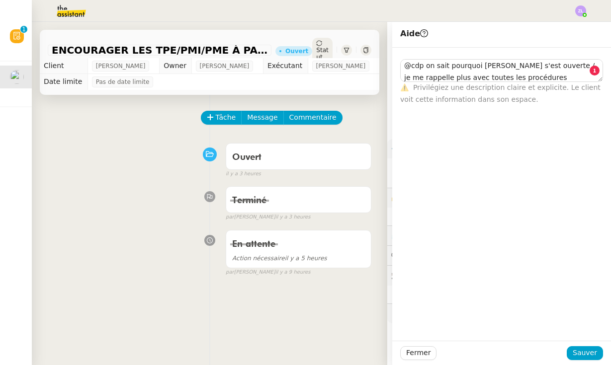
scroll to position [1, 0]
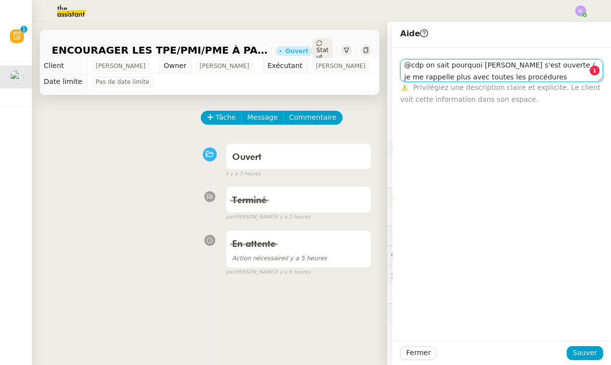
click at [482, 67] on textarea "@cdp on sait pourquoi elel s'est ouverte / je me rappelle plus avec toutes les …" at bounding box center [501, 70] width 203 height 23
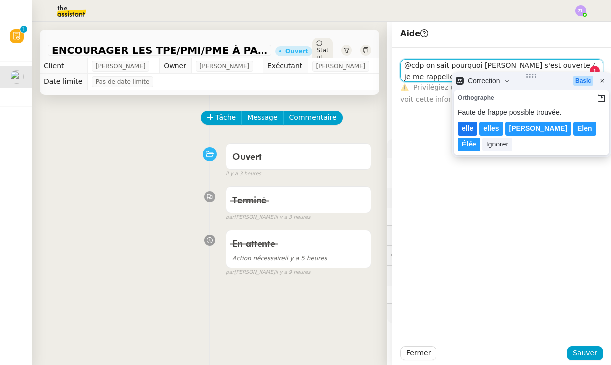
click at [464, 129] on lt-span "elle" at bounding box center [467, 129] width 19 height 14
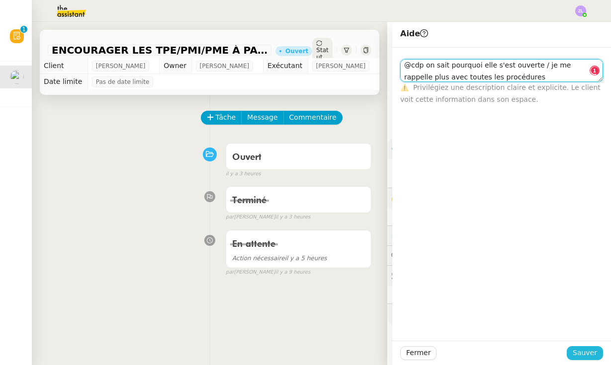
type textarea "@cdp on sait pourquoi elle s'est ouverte / je me rappelle plus avec toutes les …"
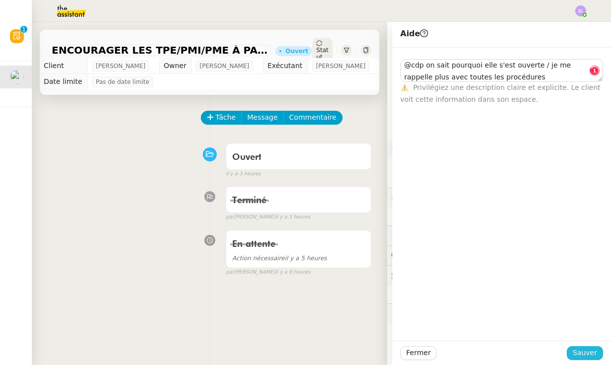
click at [580, 352] on span "Sauver" at bounding box center [584, 352] width 24 height 11
